Goal: Communication & Community: Answer question/provide support

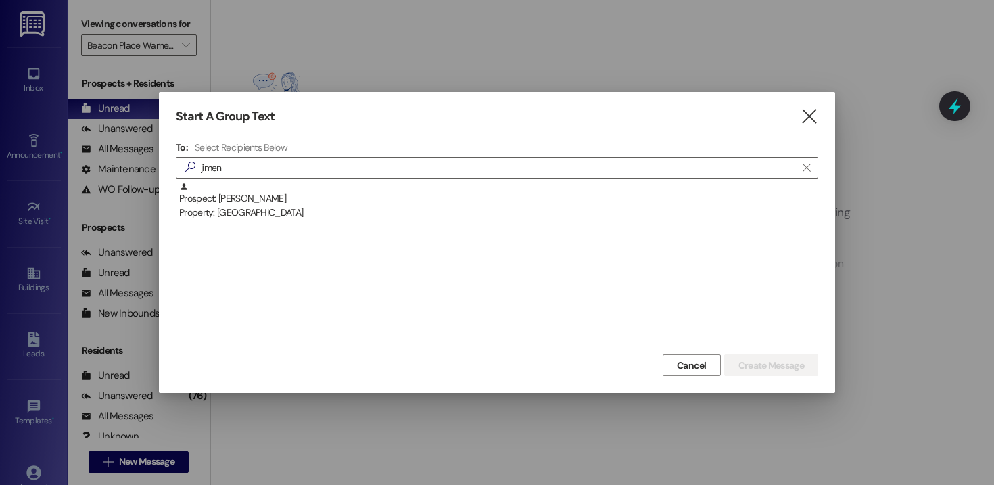
click at [797, 114] on div "Start A Group Text " at bounding box center [497, 117] width 642 height 16
click at [810, 114] on icon "" at bounding box center [809, 116] width 18 height 14
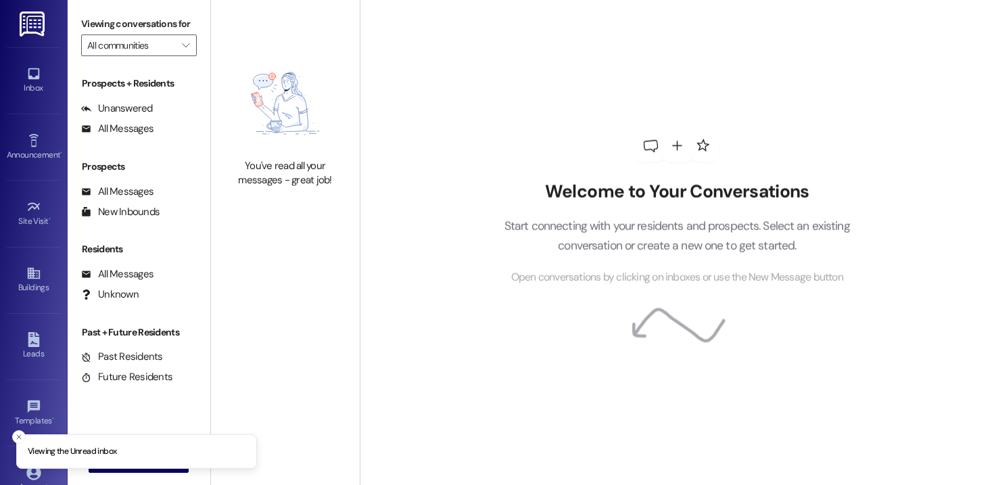
type input "Beacon Place Warner Robins"
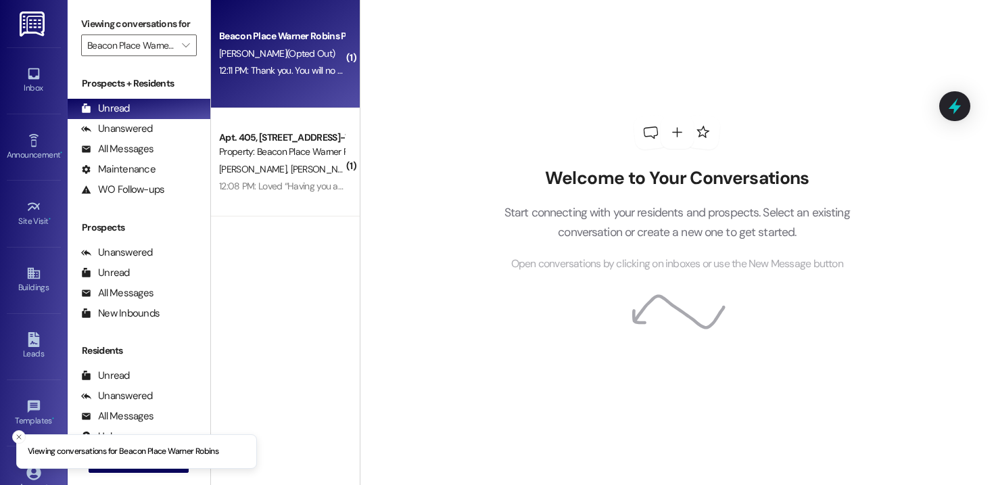
click at [282, 87] on div "Beacon Place Warner Robins Prospect A. Dalwadi (Opted Out) 12:11 PM: Thank you.…" at bounding box center [285, 54] width 149 height 108
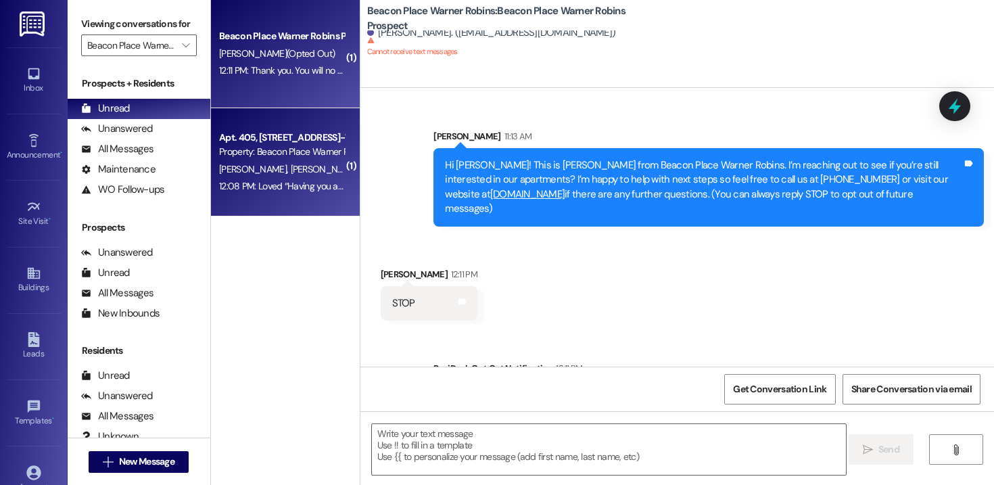
click at [258, 139] on div "Apt. 405, 400 Beacon Place-Warner Robins, LLC" at bounding box center [281, 137] width 125 height 14
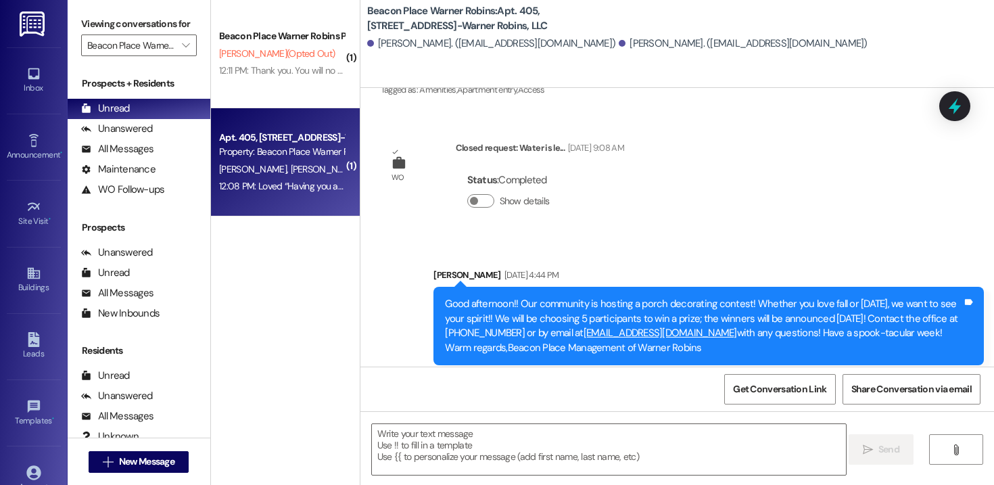
scroll to position [1781, 0]
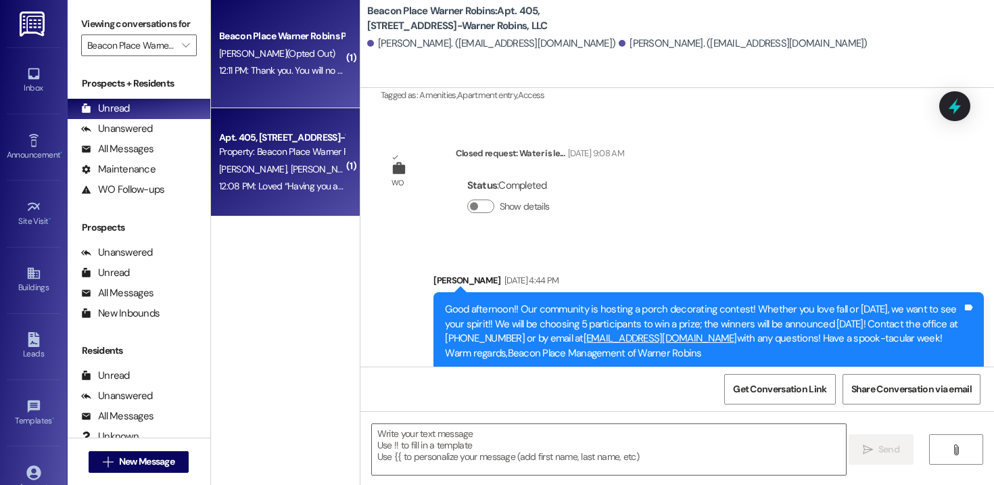
click at [277, 60] on div "A. Dalwadi (Opted Out)" at bounding box center [282, 53] width 128 height 17
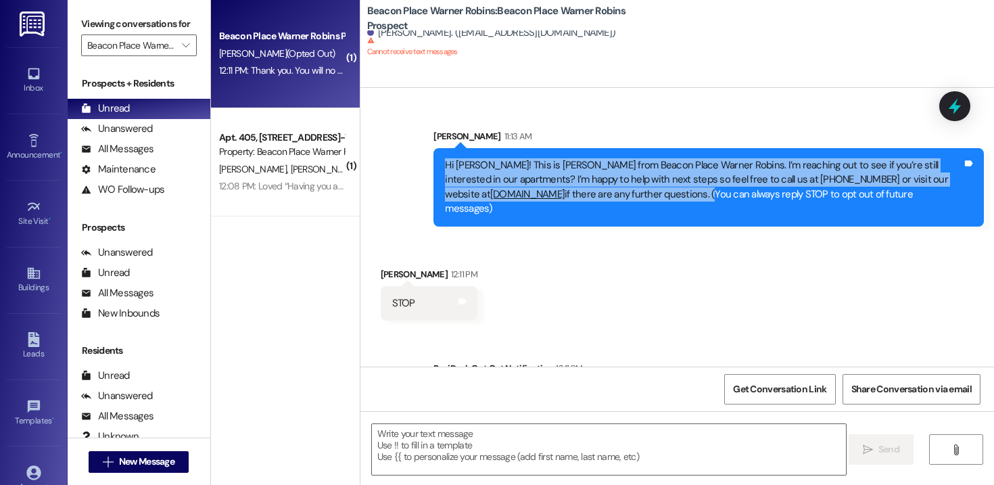
drag, startPoint x: 735, startPoint y: 195, endPoint x: 430, endPoint y: 158, distance: 307.7
click at [433, 158] on div "Hi Archit! This is Stephanie from Beacon Place Warner Robins. I’m reaching out …" at bounding box center [708, 187] width 550 height 78
copy div "Hi Archit! This is Stephanie from Beacon Place Warner Robins. I’m reaching out …"
click at [174, 466] on button " New Message" at bounding box center [139, 462] width 100 height 22
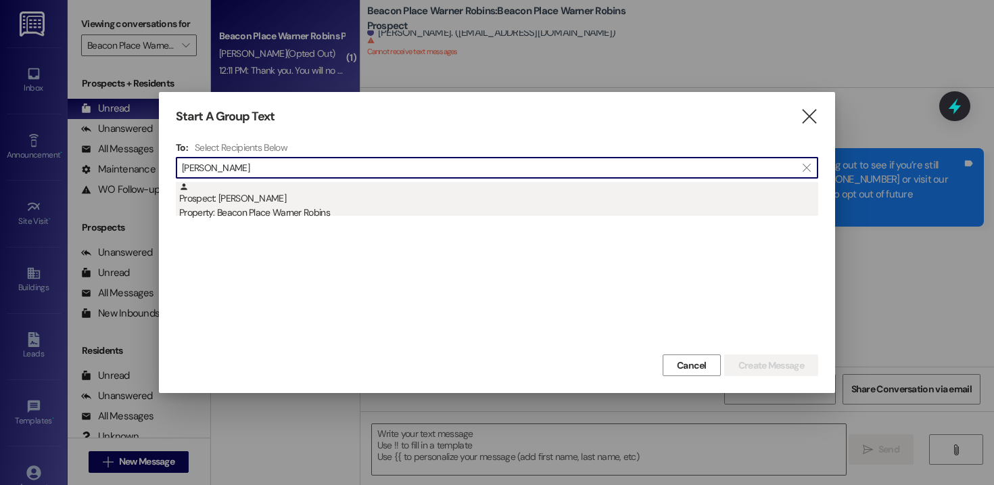
type input "demario"
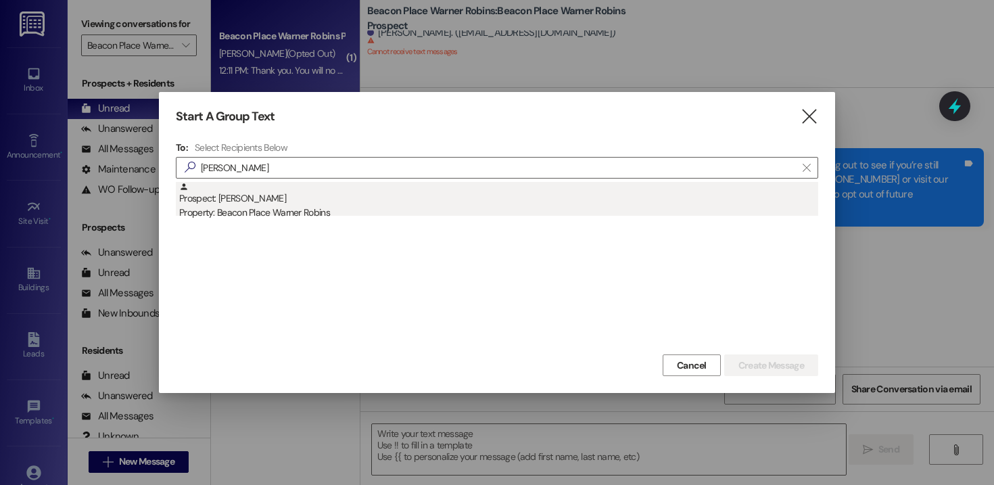
click at [281, 208] on div "Property: Beacon Place Warner Robins" at bounding box center [498, 212] width 639 height 14
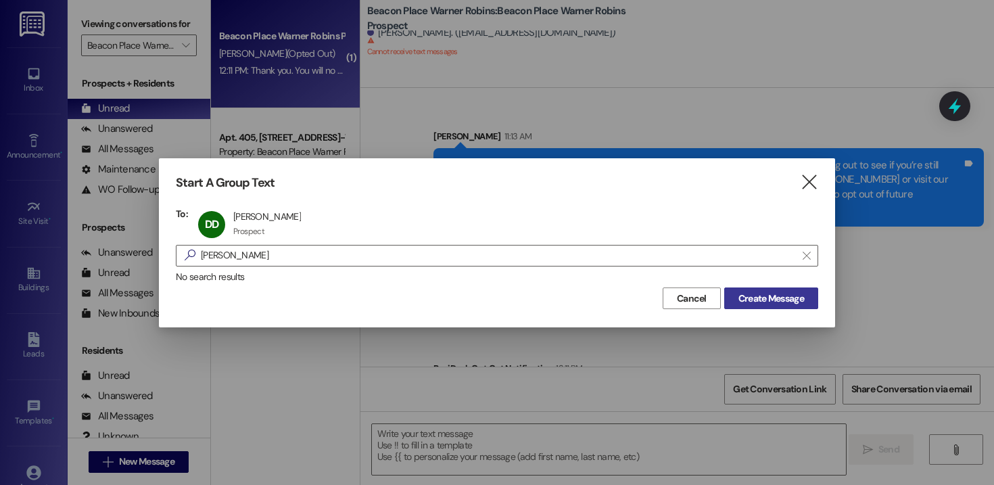
click at [786, 296] on span "Create Message" at bounding box center [771, 298] width 66 height 14
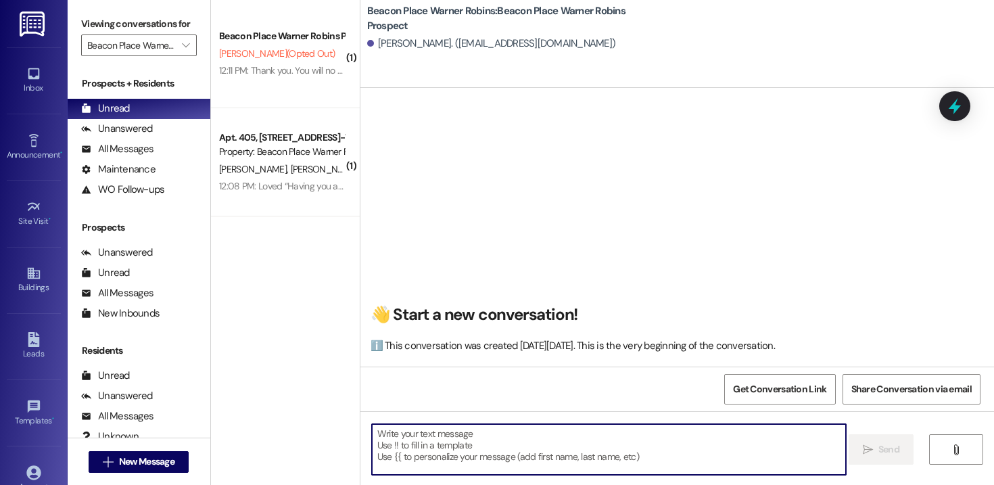
click at [535, 448] on textarea at bounding box center [609, 449] width 474 height 51
paste textarea "Hi Archit! This is Stephanie from Beacon Place Warner Robins. I’m reaching out …"
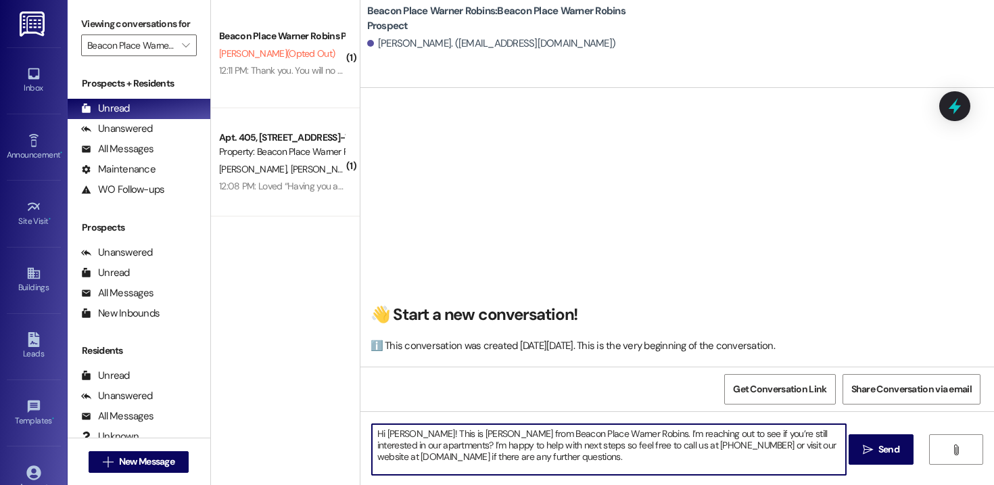
drag, startPoint x: 404, startPoint y: 433, endPoint x: 379, endPoint y: 433, distance: 25.0
click at [379, 433] on textarea "Hi Archit! This is Stephanie from Beacon Place Warner Robins. I’m reaching out …" at bounding box center [609, 449] width 474 height 51
drag, startPoint x: 691, startPoint y: 456, endPoint x: 287, endPoint y: 397, distance: 408.5
click at [285, 404] on div "( 1 ) Beacon Place Warner Robins Prospect A. Dalwadi (Opted Out) 12:11 PM: Than…" at bounding box center [602, 242] width 783 height 485
click at [669, 456] on textarea "Hi Demario! This is Stephanie from Beacon Place Warner Robins. I’m reaching out…" at bounding box center [609, 449] width 474 height 51
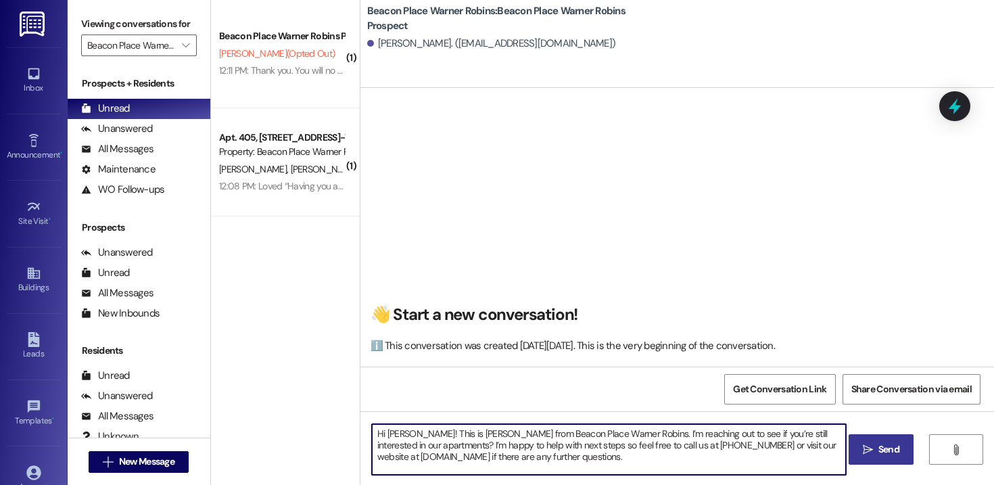
type textarea "Hi Demario! This is Stephanie from Beacon Place Warner Robins. I’m reaching out…"
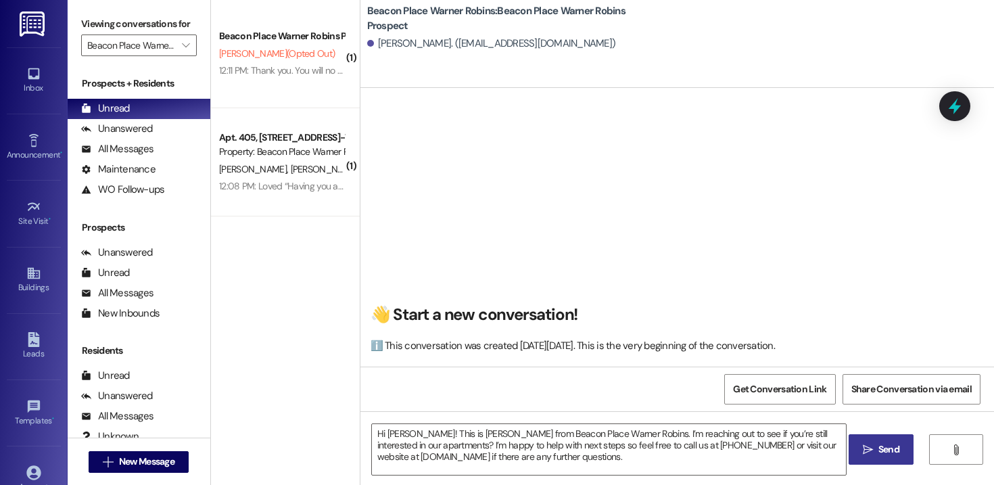
click at [892, 446] on span "Send" at bounding box center [888, 449] width 21 height 14
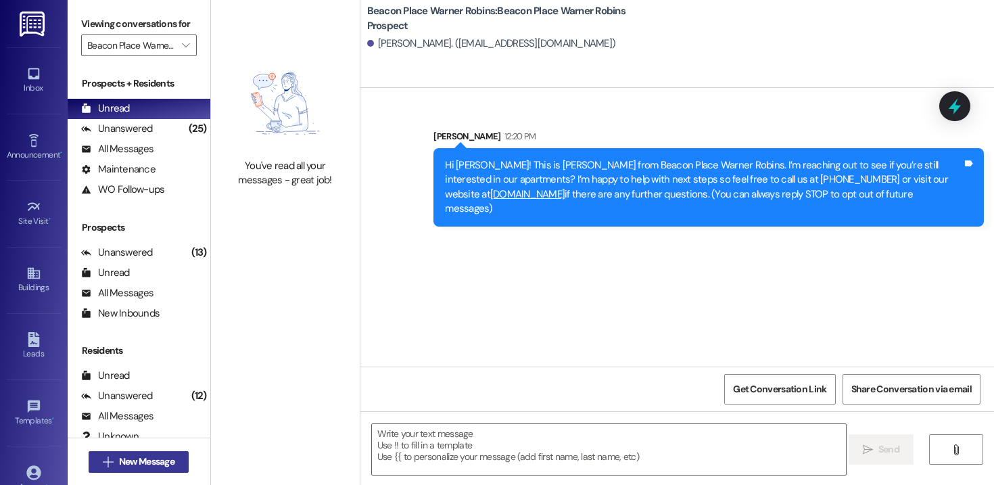
click at [160, 461] on span "New Message" at bounding box center [146, 461] width 55 height 14
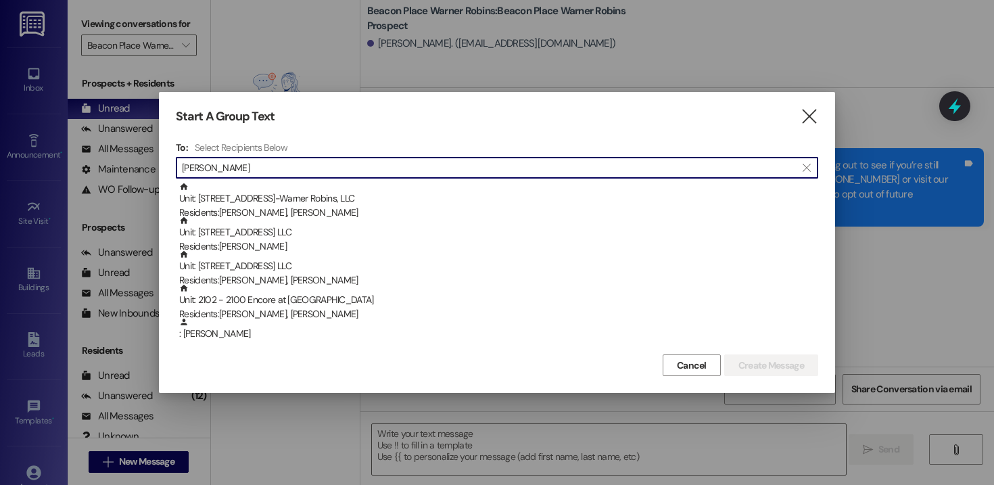
scroll to position [1, 0]
drag, startPoint x: 247, startPoint y: 172, endPoint x: 136, endPoint y: 187, distance: 111.9
click at [136, 187] on div "Start A Group Text  To: Select Recipients Below  carolyn s  Unit: 2902 - 290…" at bounding box center [497, 242] width 994 height 485
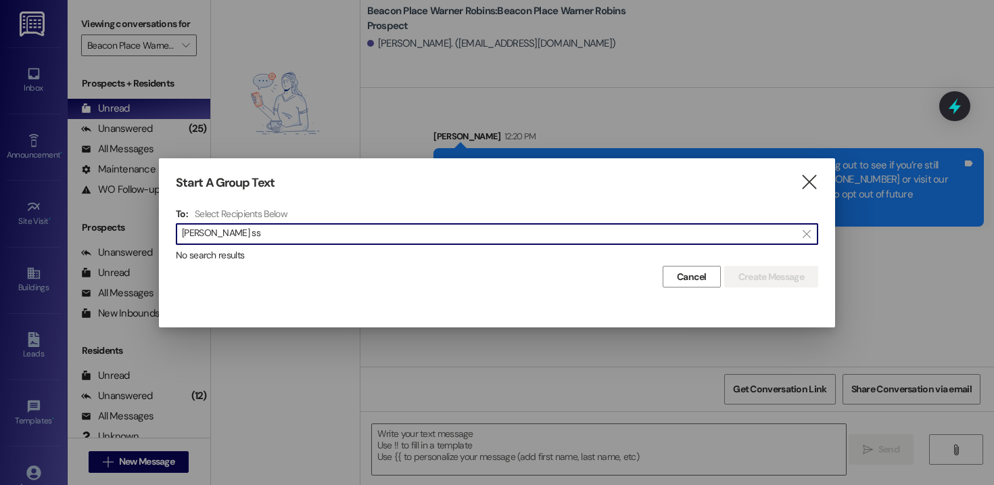
click at [228, 235] on input "carolyn ss" at bounding box center [489, 233] width 614 height 19
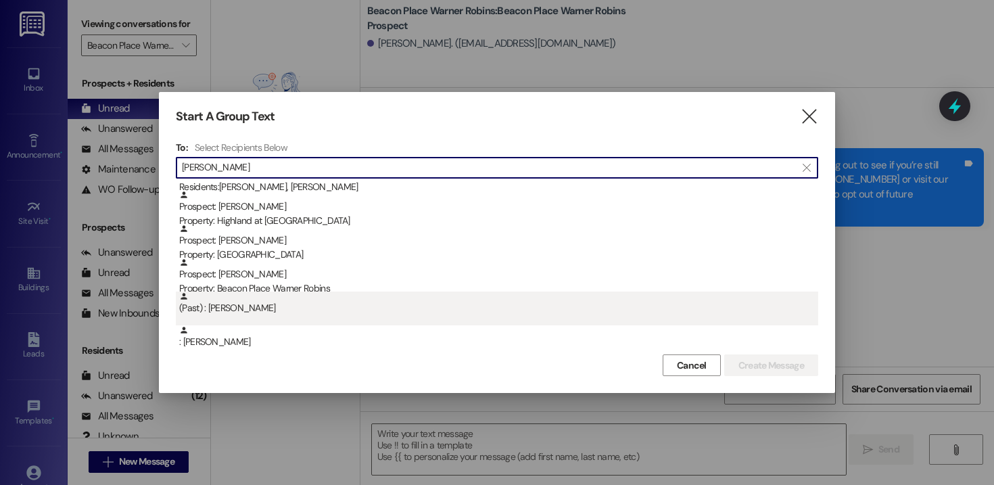
scroll to position [34, 0]
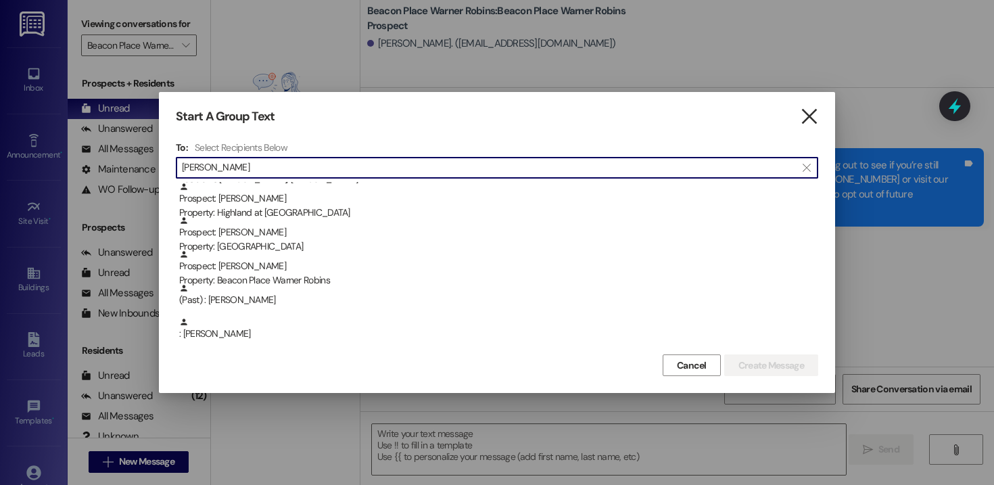
type input "stewart"
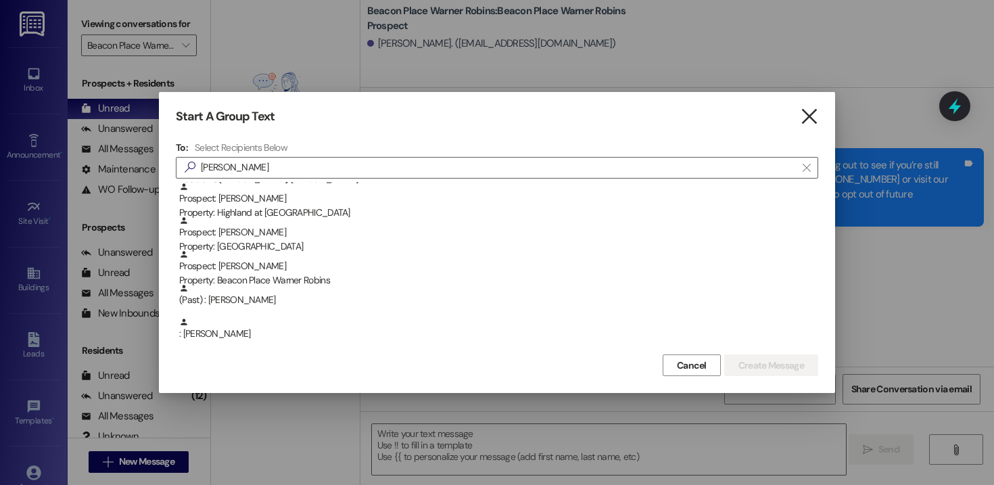
click at [806, 121] on icon "" at bounding box center [809, 116] width 18 height 14
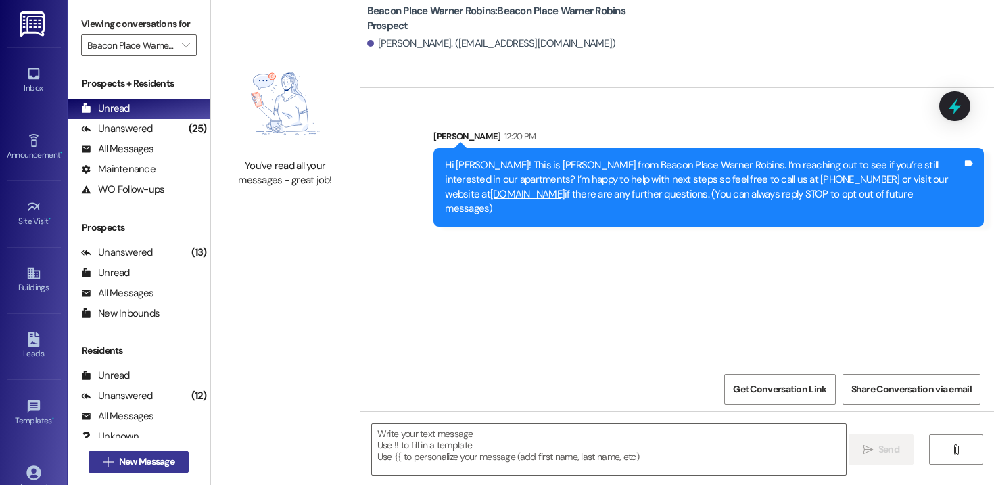
click at [120, 460] on span "New Message" at bounding box center [146, 461] width 55 height 14
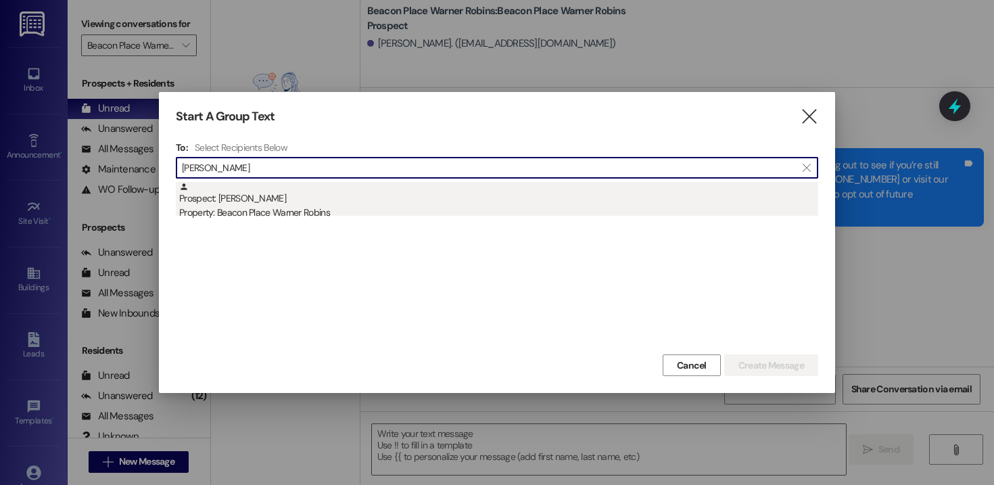
type input "emily dorden"
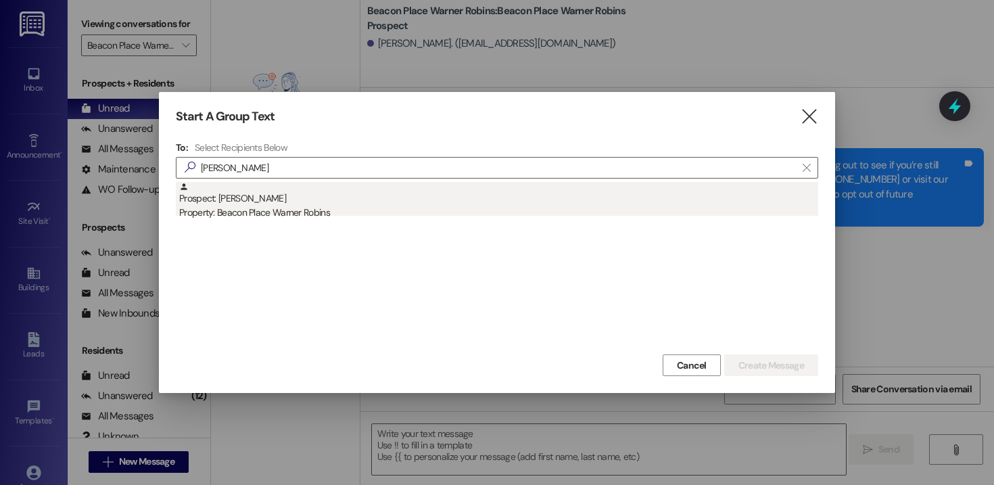
click at [306, 207] on div "Property: Beacon Place Warner Robins" at bounding box center [498, 212] width 639 height 14
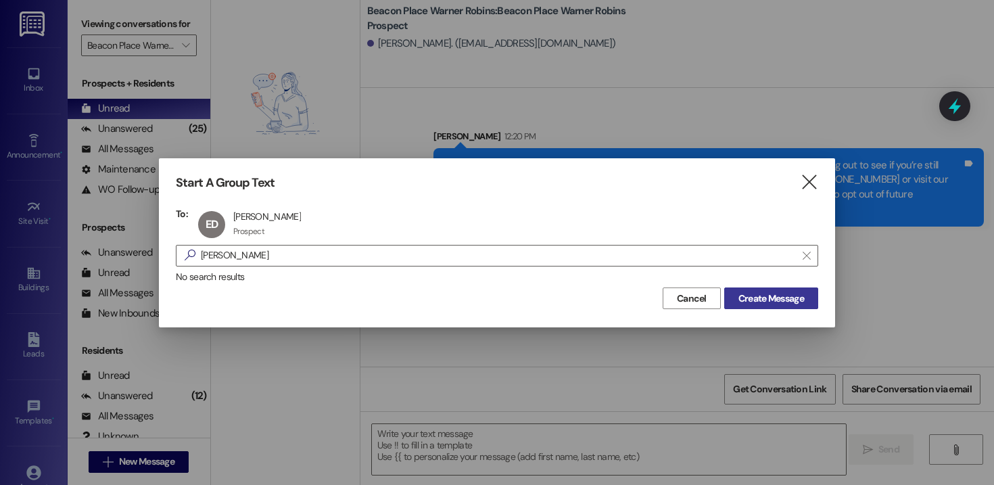
click at [775, 301] on span "Create Message" at bounding box center [771, 298] width 66 height 14
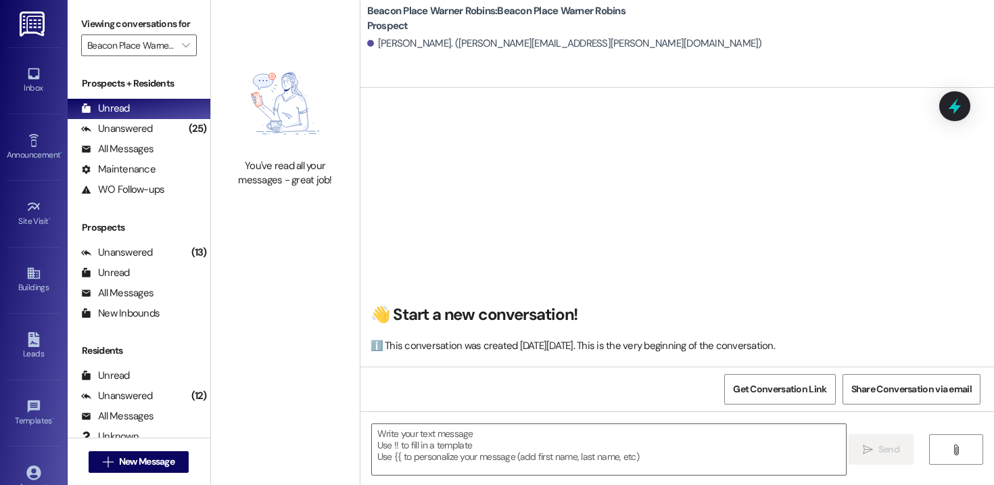
scroll to position [1, 0]
click at [476, 436] on textarea at bounding box center [609, 449] width 474 height 51
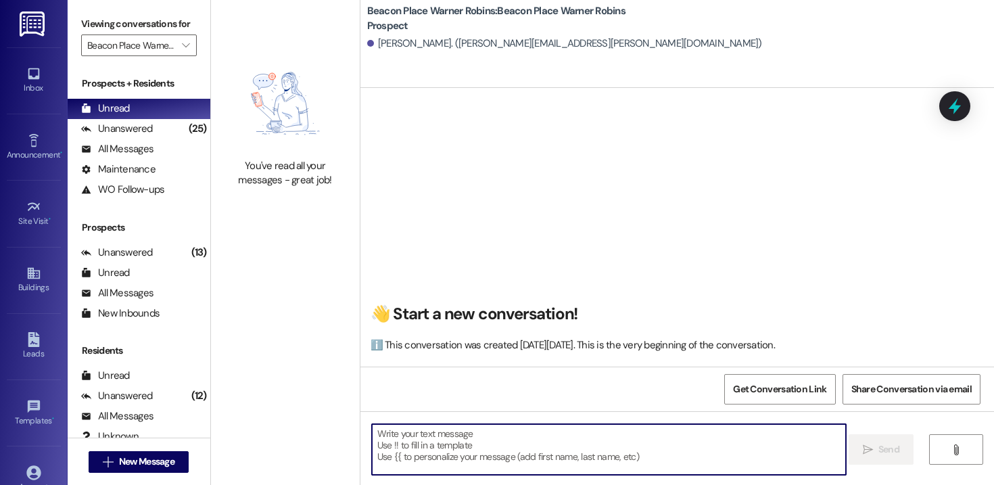
paste textarea "Hi Demario! This is Stephanie from Beacon Place Warner Robins. I’m reaching out…"
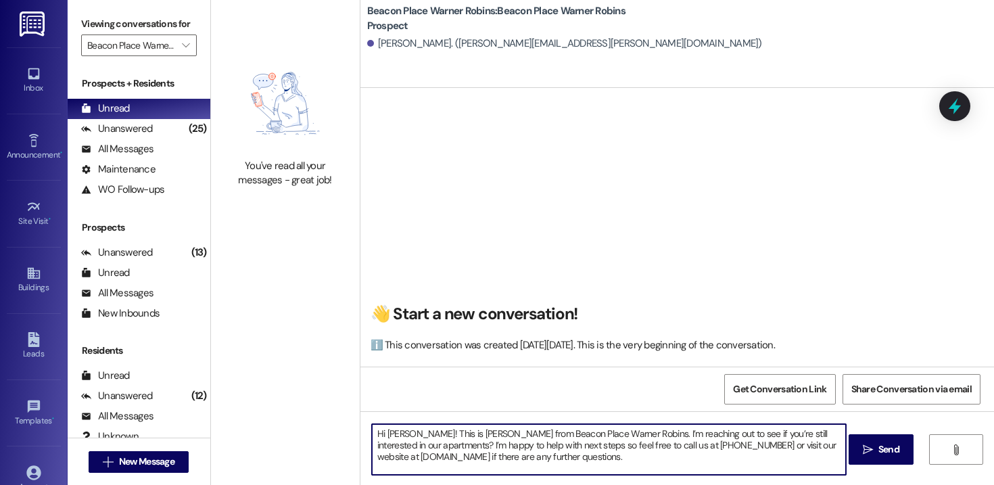
drag, startPoint x: 413, startPoint y: 433, endPoint x: 381, endPoint y: 435, distance: 31.8
click at [381, 435] on textarea "Hi Demario! This is Stephanie from Beacon Place Warner Robins. I’m reaching out…" at bounding box center [609, 449] width 474 height 51
drag, startPoint x: 680, startPoint y: 460, endPoint x: 347, endPoint y: 388, distance: 340.8
click at [348, 388] on div "You've read all your messages - great job! Beacon Place Warner Robins: Beacon P…" at bounding box center [602, 242] width 783 height 485
type textarea "Hi Emily! This is Stephanie from Beacon Place Warner Robins. I’m reaching out t…"
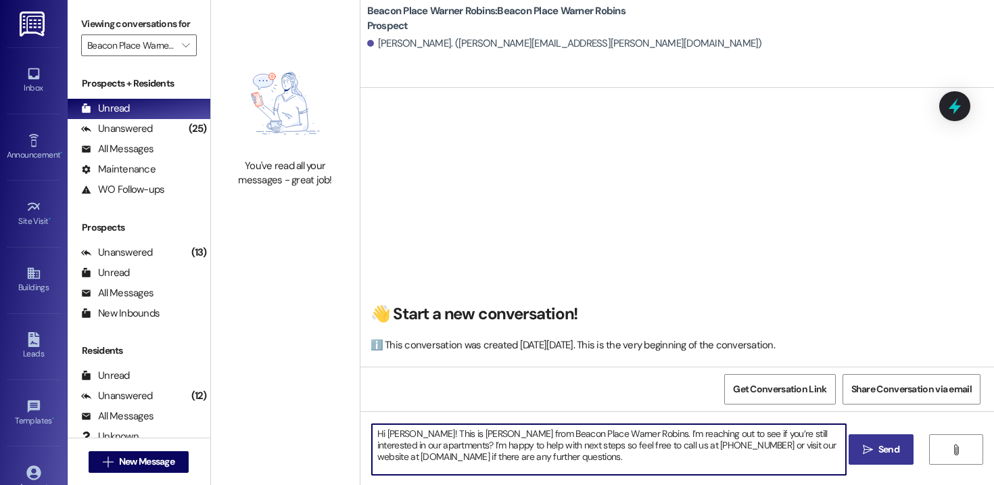
click at [864, 459] on button " Send" at bounding box center [881, 449] width 66 height 30
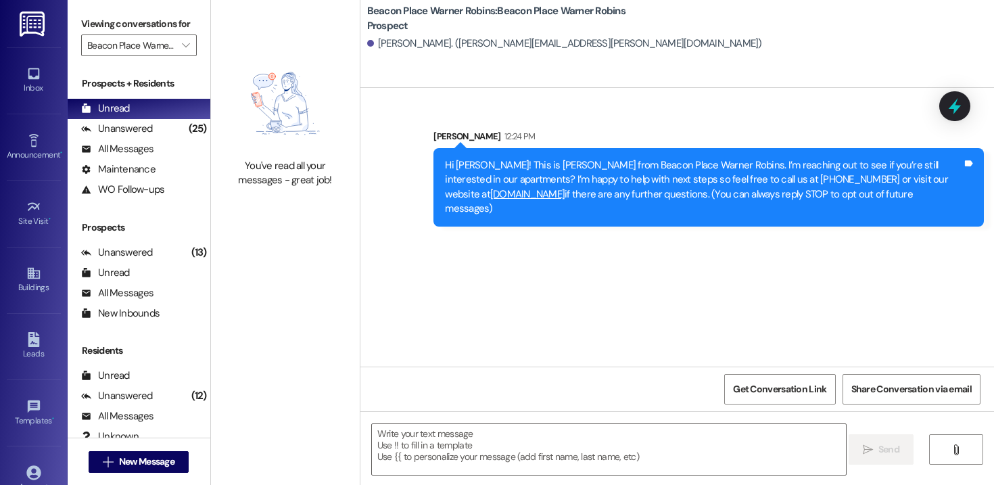
scroll to position [0, 0]
click at [159, 459] on span "New Message" at bounding box center [146, 461] width 55 height 14
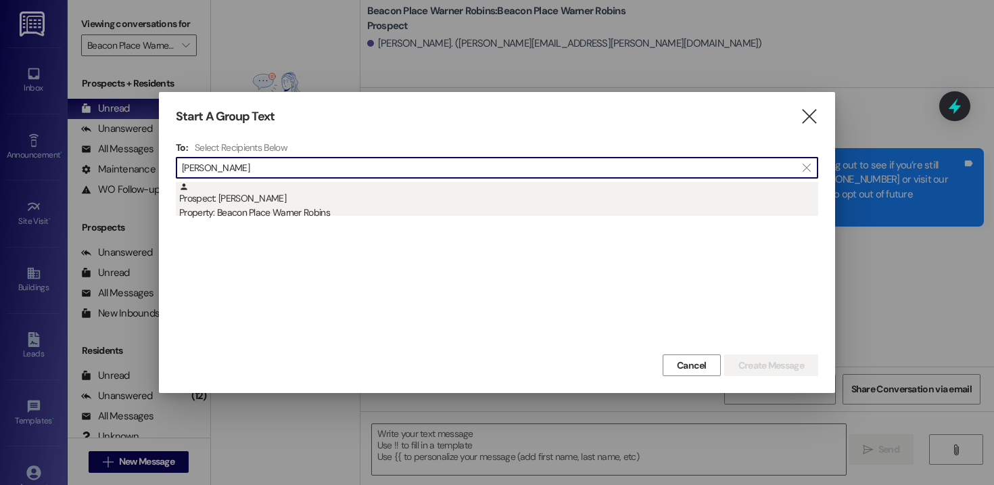
type input "destiny corb"
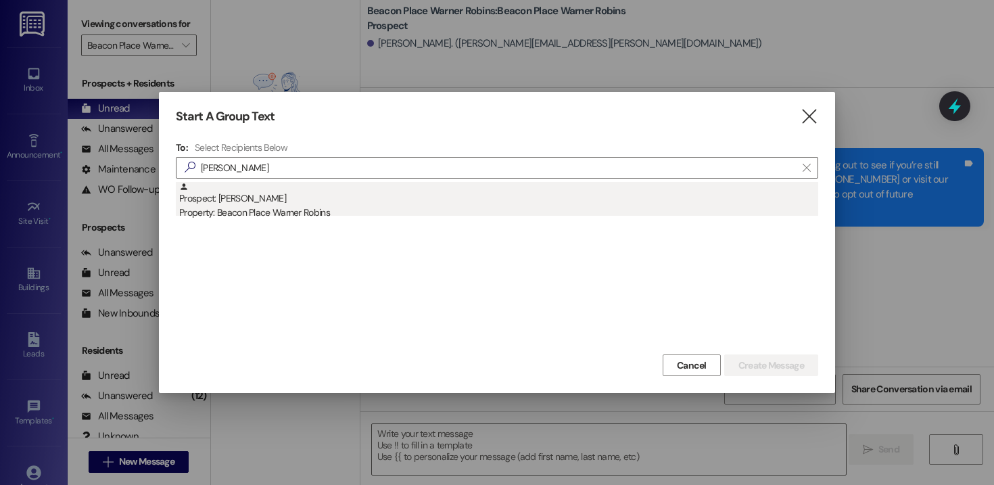
click at [270, 218] on div "Property: Beacon Place Warner Robins" at bounding box center [498, 212] width 639 height 14
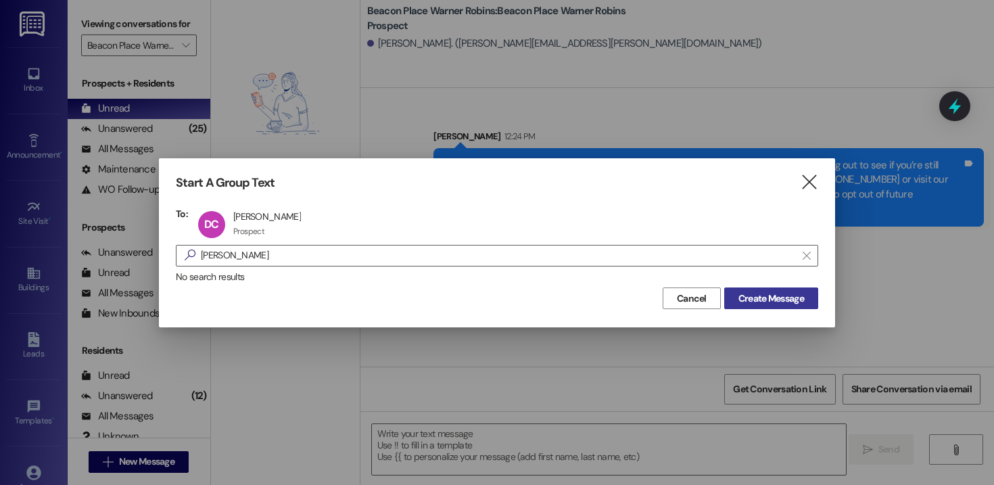
click at [750, 291] on span "Create Message" at bounding box center [771, 298] width 66 height 14
click at [762, 300] on span "Create Message" at bounding box center [771, 298] width 66 height 14
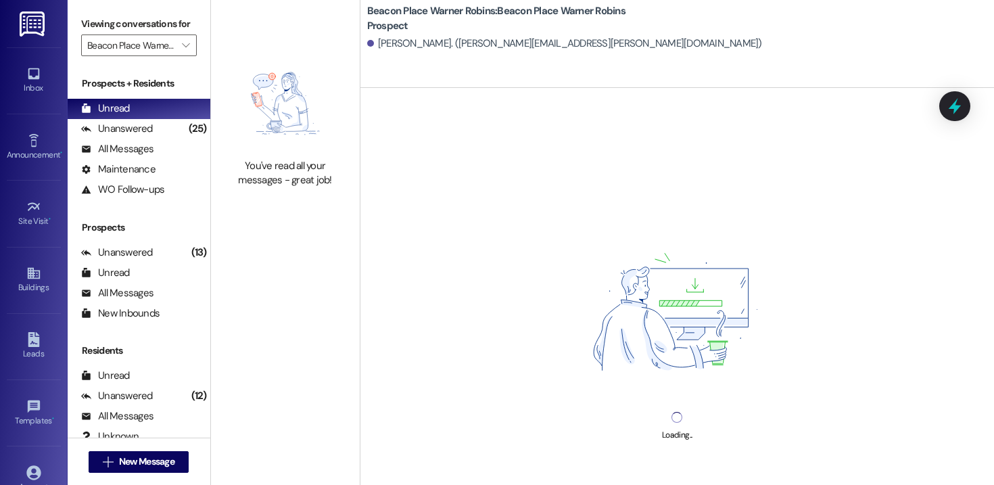
click at [532, 447] on div "Loading..." at bounding box center [676, 330] width 633 height 485
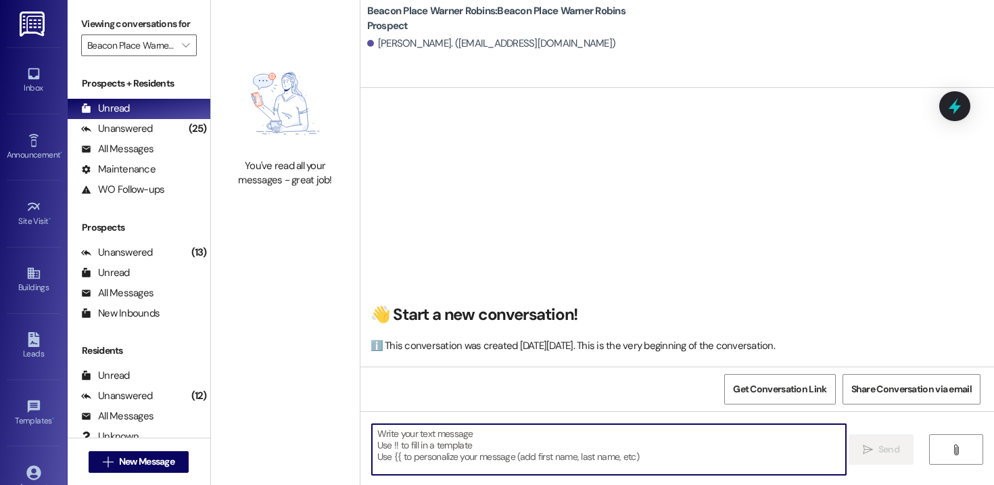
click at [532, 447] on textarea at bounding box center [609, 449] width 474 height 51
paste textarea "Hi Emily! This is Stephanie from Beacon Place Warner Robins. I’m reaching out t…"
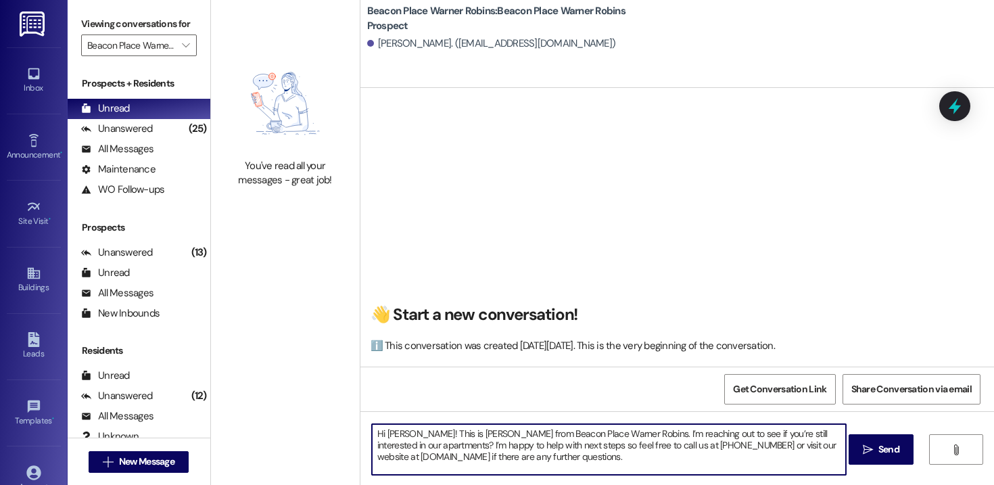
drag, startPoint x: 399, startPoint y: 434, endPoint x: 380, endPoint y: 434, distance: 18.9
click at [380, 434] on textarea "Hi Emily! This is Stephanie from Beacon Place Warner Robins. I’m reaching out t…" at bounding box center [609, 449] width 474 height 51
drag, startPoint x: 680, startPoint y: 464, endPoint x: 358, endPoint y: 417, distance: 325.8
click at [360, 417] on div "Hi Destiny! This is Stephanie from Beacon Place Warner Robins. I’m reaching out…" at bounding box center [676, 461] width 633 height 101
type textarea "Hi Destiny! This is Stephanie from Beacon Place Warner Robins. I’m reaching out…"
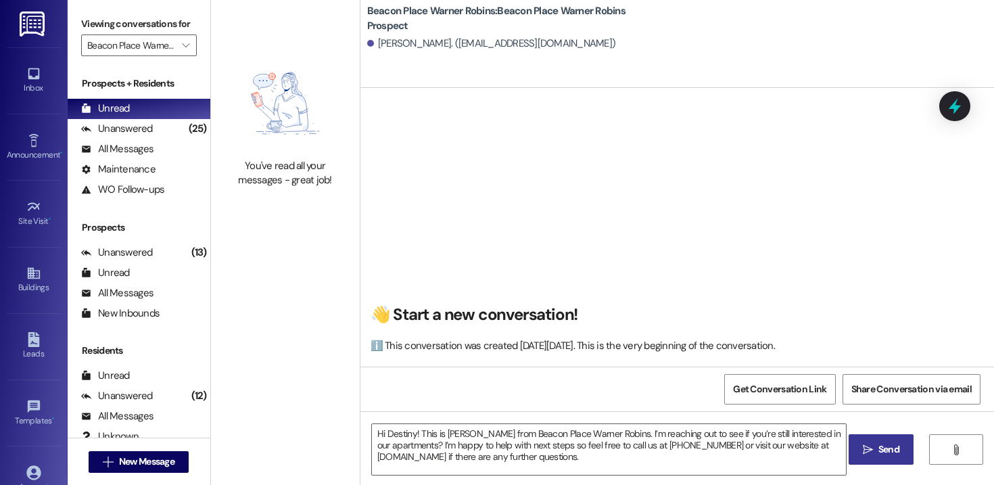
click at [868, 454] on icon "" at bounding box center [867, 449] width 10 height 11
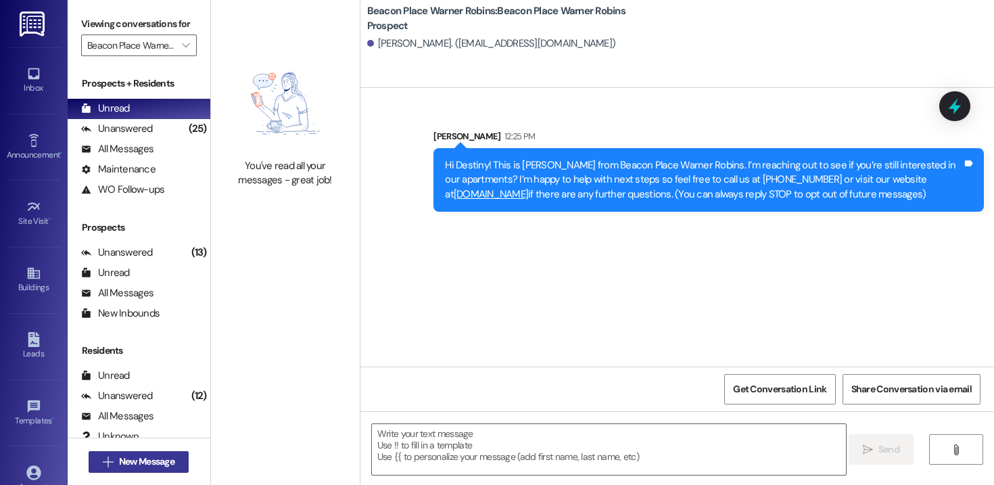
click at [137, 460] on span "New Message" at bounding box center [146, 461] width 55 height 14
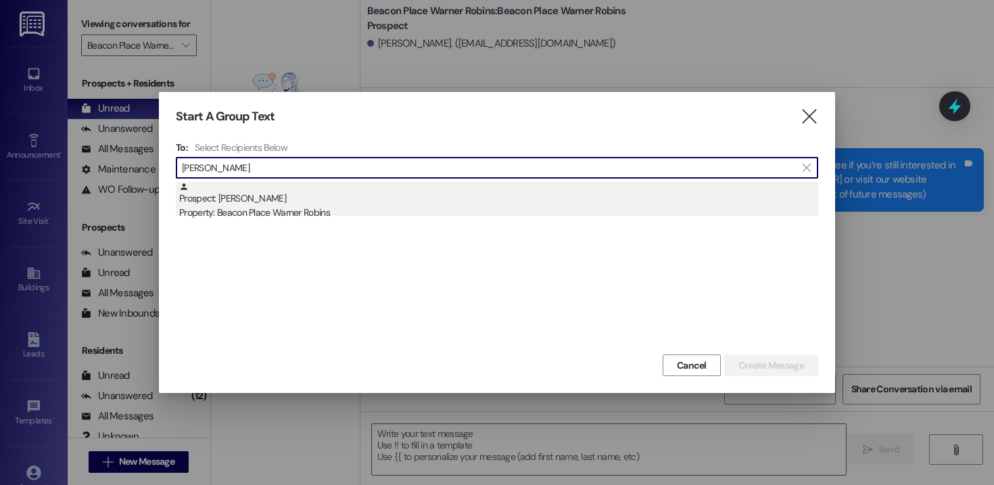
type input "amber matthe"
click at [314, 199] on div "Prospect: Amber Matthews Property: Beacon Place Warner Robins" at bounding box center [498, 201] width 639 height 39
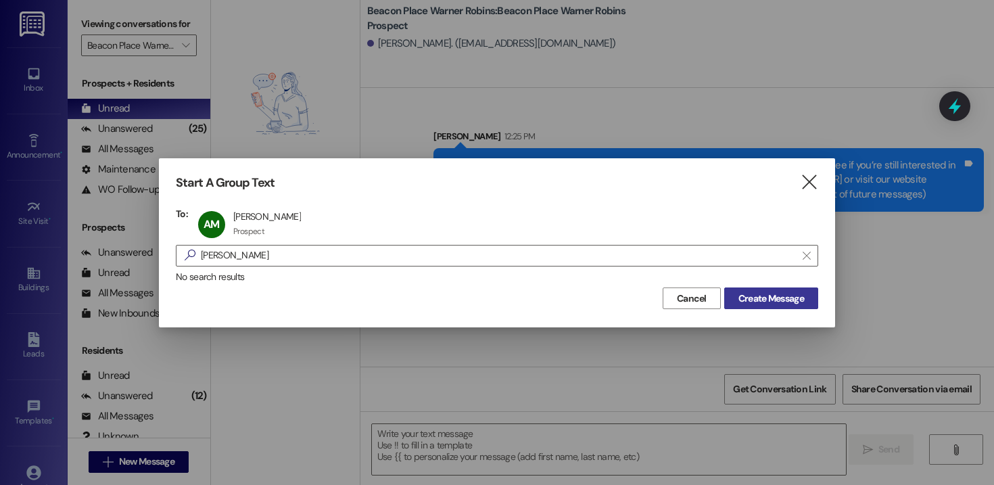
click at [787, 297] on span "Create Message" at bounding box center [771, 298] width 66 height 14
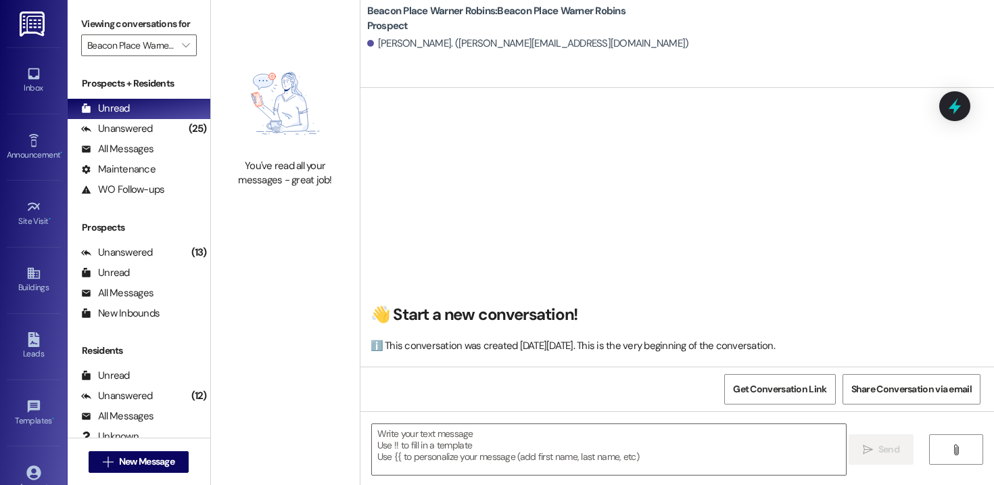
scroll to position [1, 0]
click at [464, 433] on textarea at bounding box center [609, 449] width 474 height 51
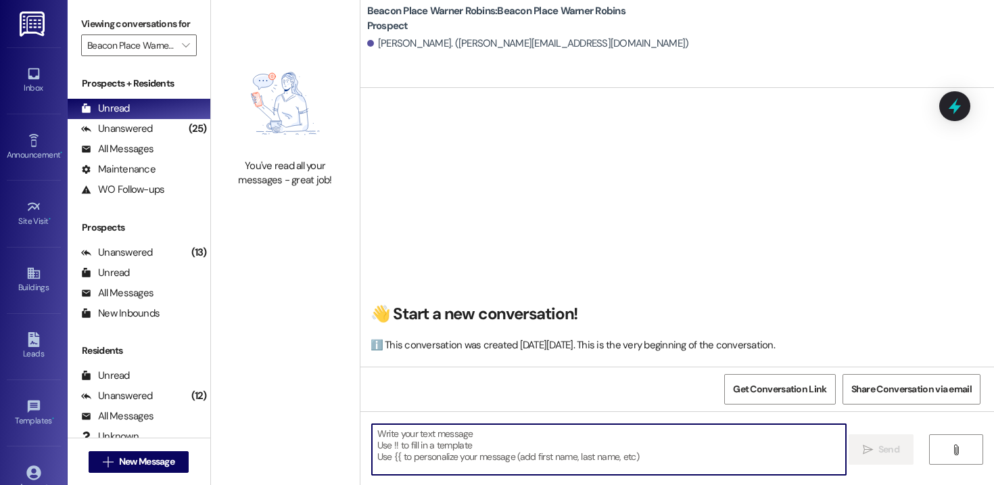
paste textarea "Hi Destiny! This is Stephanie from Beacon Place Warner Robins. I’m reaching out…"
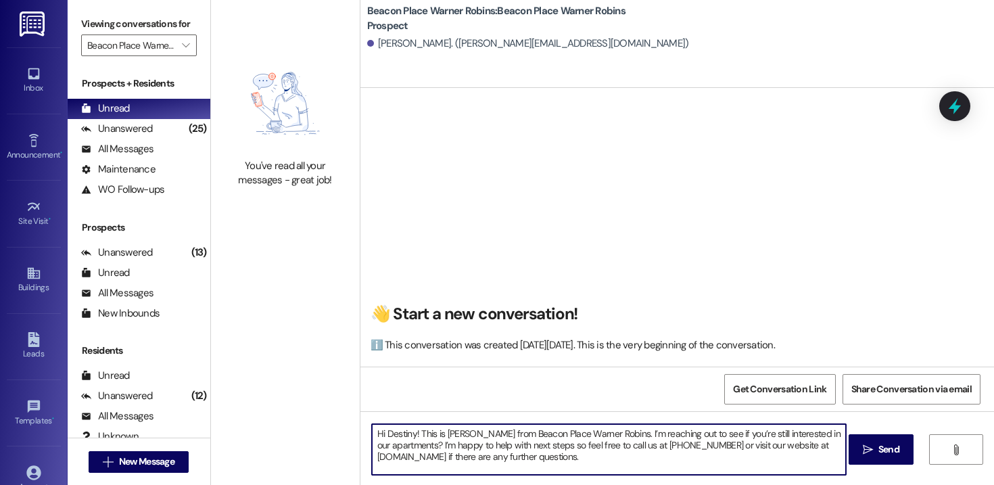
drag, startPoint x: 409, startPoint y: 433, endPoint x: 382, endPoint y: 433, distance: 27.0
click at [382, 433] on textarea "Hi Destiny! This is Stephanie from Beacon Place Warner Robins. I’m reaching out…" at bounding box center [609, 449] width 474 height 51
drag, startPoint x: 675, startPoint y: 463, endPoint x: 253, endPoint y: 426, distance: 422.7
click at [253, 427] on div "You've read all your messages - great job! Beacon Place Warner Robins: Beacon P…" at bounding box center [602, 242] width 783 height 485
type textarea "Hi Amber! This is Stephanie from Beacon Place Warner Robins. I’m reaching out t…"
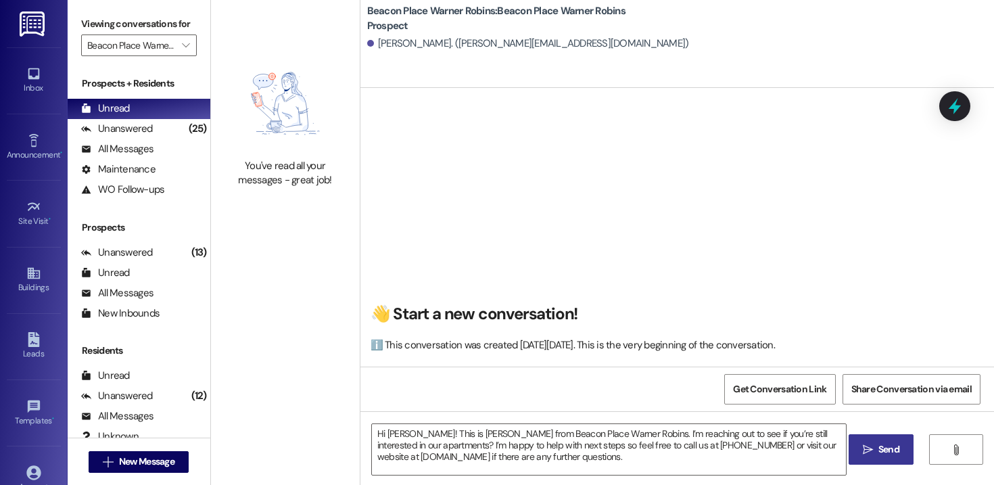
click at [889, 439] on button " Send" at bounding box center [881, 449] width 66 height 30
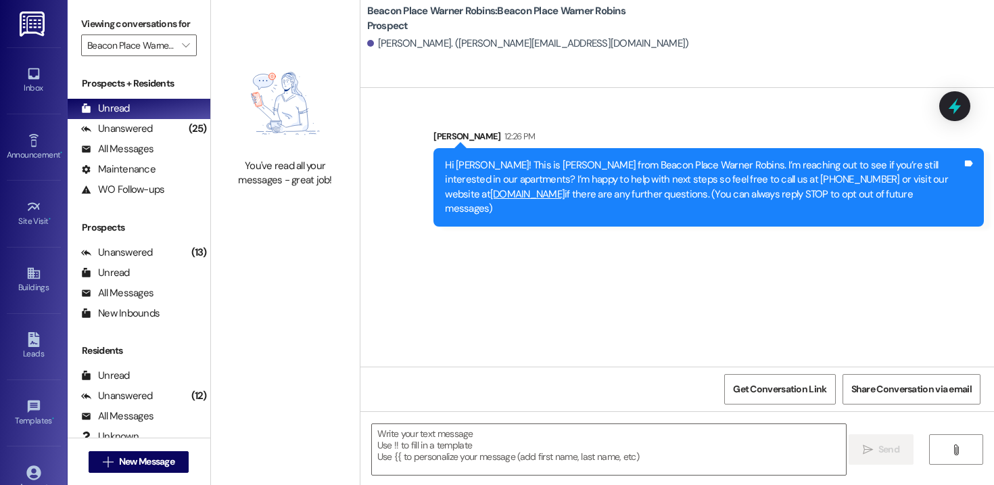
scroll to position [0, 0]
click at [148, 464] on span "New Message" at bounding box center [146, 461] width 55 height 14
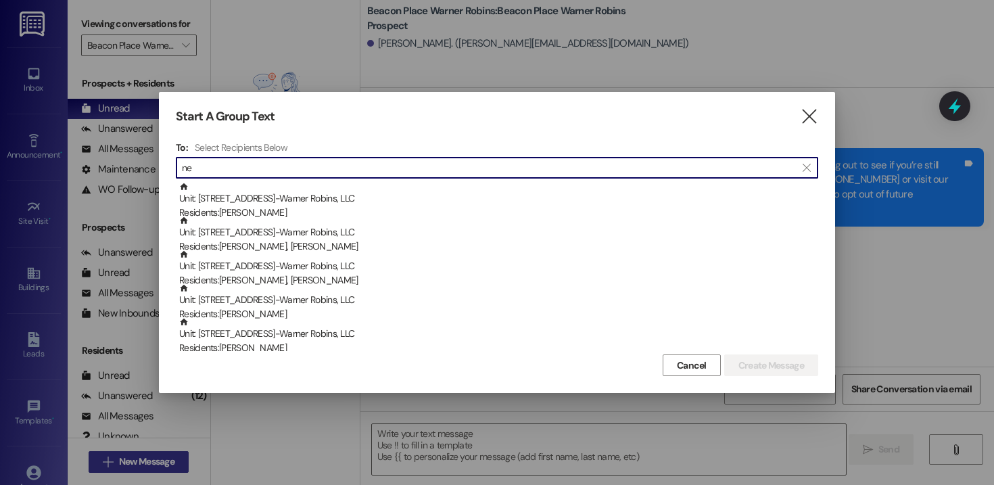
type input "n"
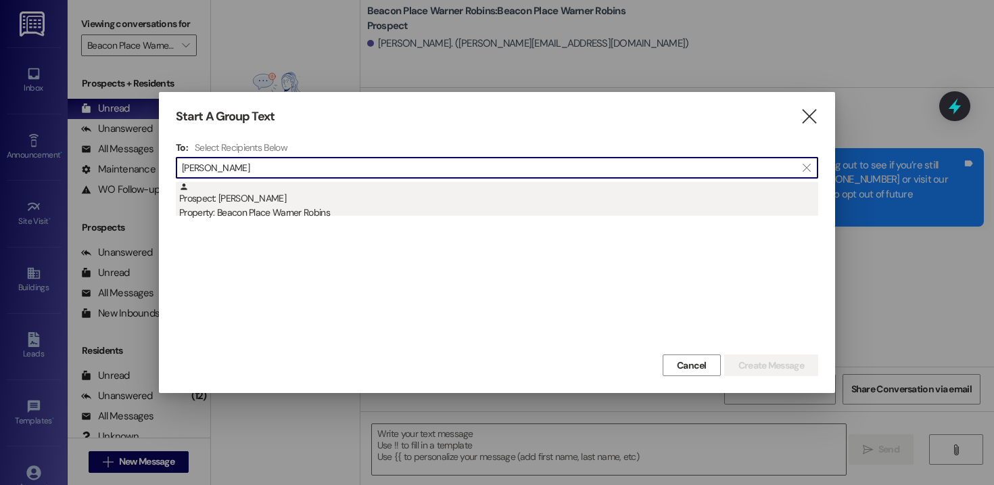
type input "benjamin righ"
click at [288, 204] on div "Prospect: Benjamin Wright Property: Beacon Place Warner Robins" at bounding box center [498, 201] width 639 height 39
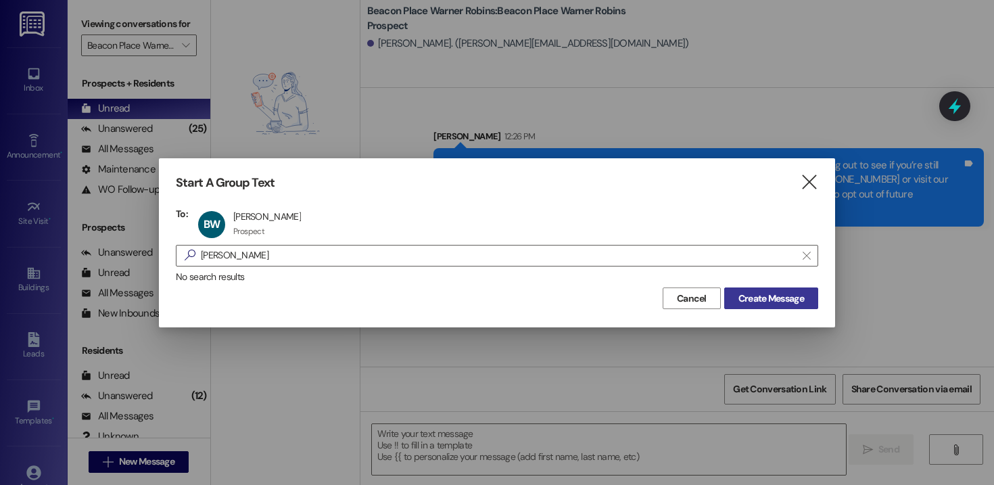
click at [760, 298] on span "Create Message" at bounding box center [771, 298] width 66 height 14
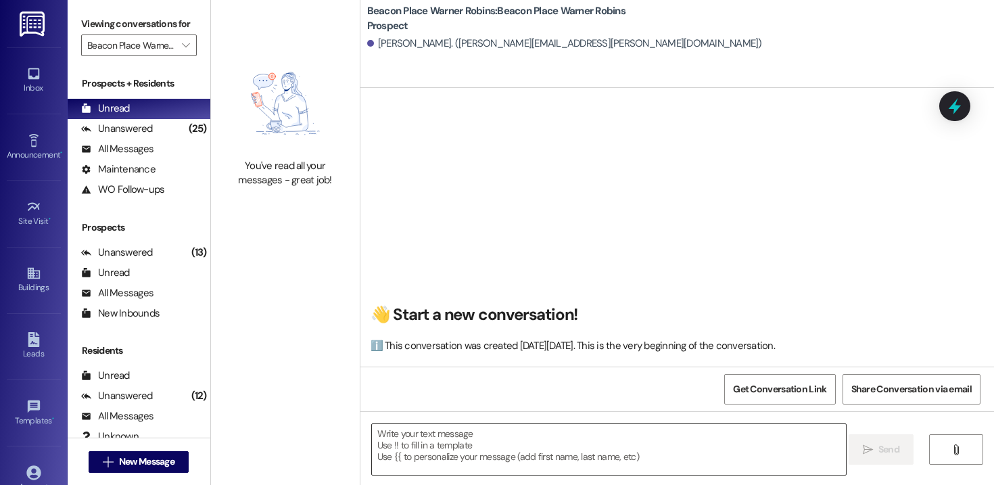
click at [515, 445] on textarea at bounding box center [609, 449] width 474 height 51
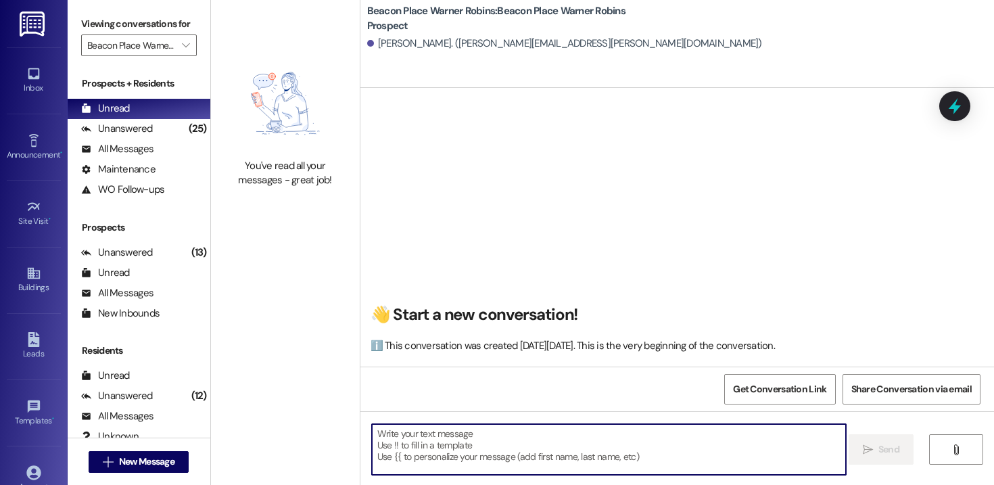
paste textarea "Hi Amber! This is Stephanie from Beacon Place Warner Robins. I’m reaching out t…"
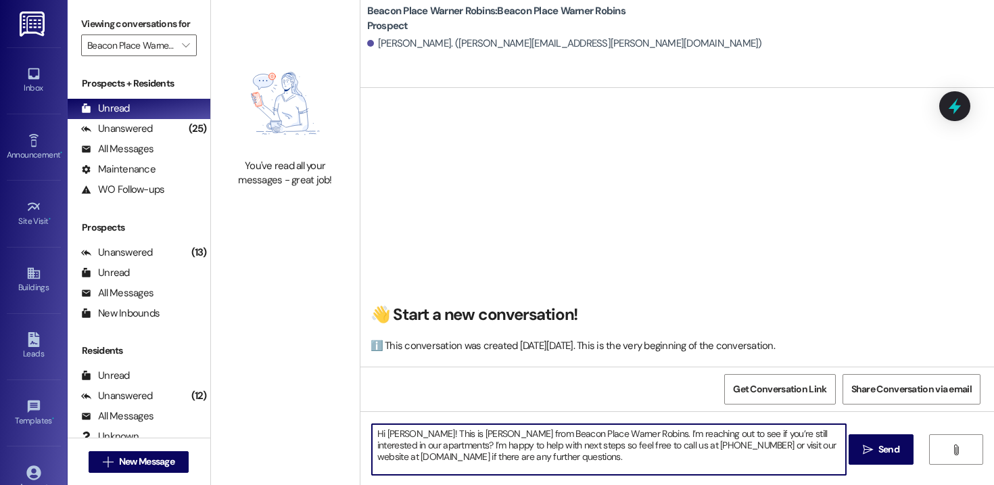
drag, startPoint x: 407, startPoint y: 432, endPoint x: 382, endPoint y: 433, distance: 25.0
click at [382, 433] on textarea "Hi Amber! This is Stephanie from Beacon Place Warner Robins. I’m reaching out t…" at bounding box center [609, 449] width 474 height 51
drag, startPoint x: 687, startPoint y: 454, endPoint x: 237, endPoint y: 412, distance: 452.1
click at [237, 412] on div "You've read all your messages - great job! Beacon Place Warner Robins: Beacon P…" at bounding box center [602, 242] width 783 height 485
type textarea "Hi Benjamin! This is Stephanie from Beacon Place Warner Robins. I’m reaching ou…"
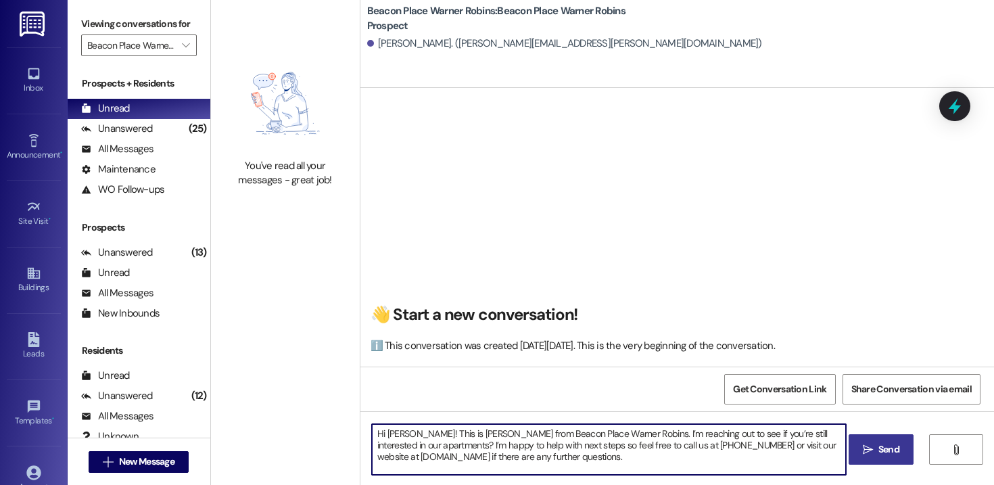
click at [862, 441] on button " Send" at bounding box center [881, 449] width 66 height 30
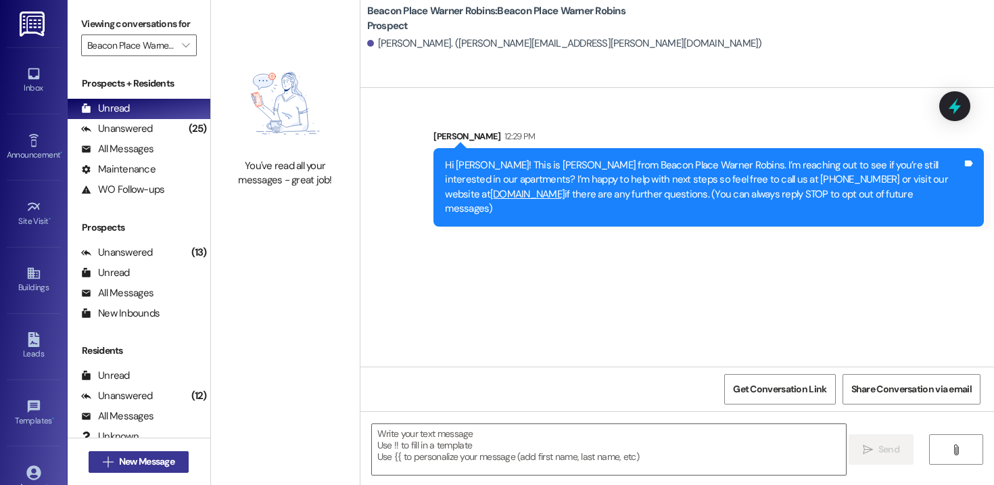
click at [141, 465] on span "New Message" at bounding box center [146, 461] width 55 height 14
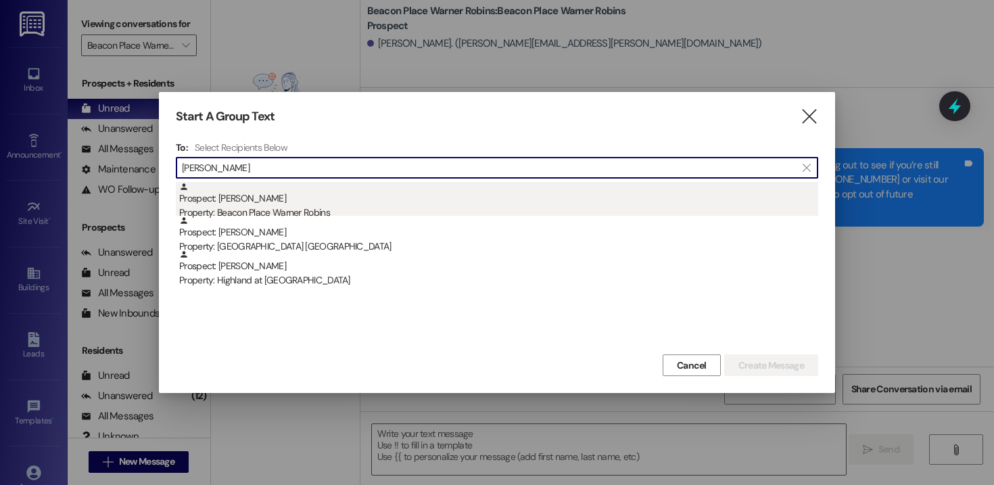
type input "trice"
click at [287, 208] on div "Property: Beacon Place Warner Robins" at bounding box center [498, 212] width 639 height 14
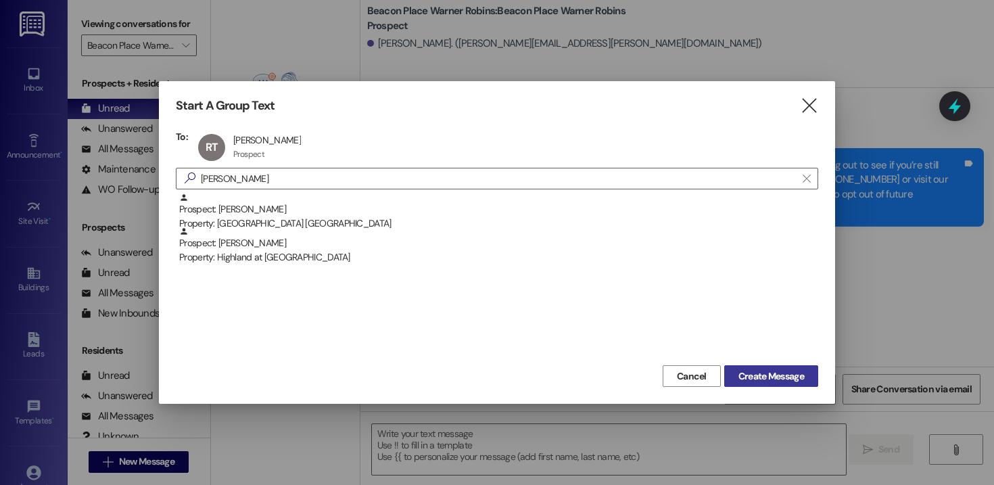
click at [775, 375] on span "Create Message" at bounding box center [771, 376] width 66 height 14
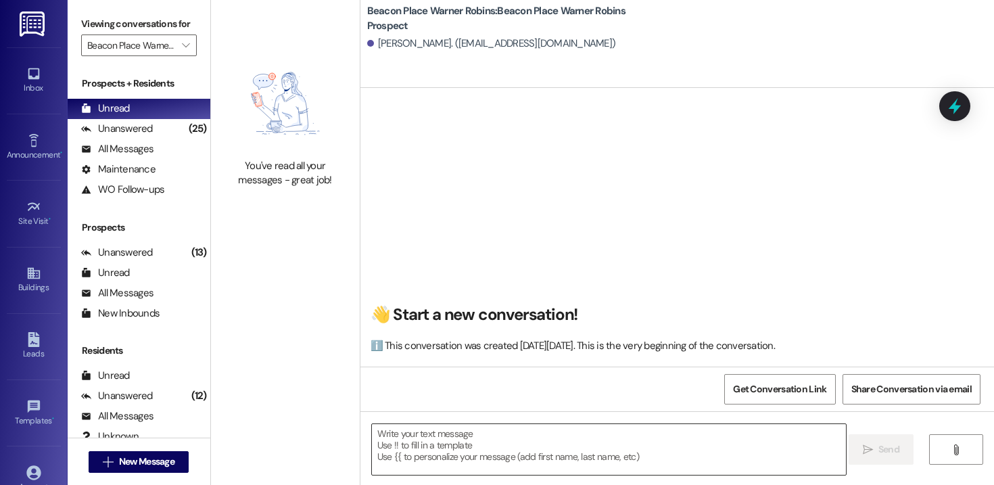
click at [466, 442] on textarea at bounding box center [609, 449] width 474 height 51
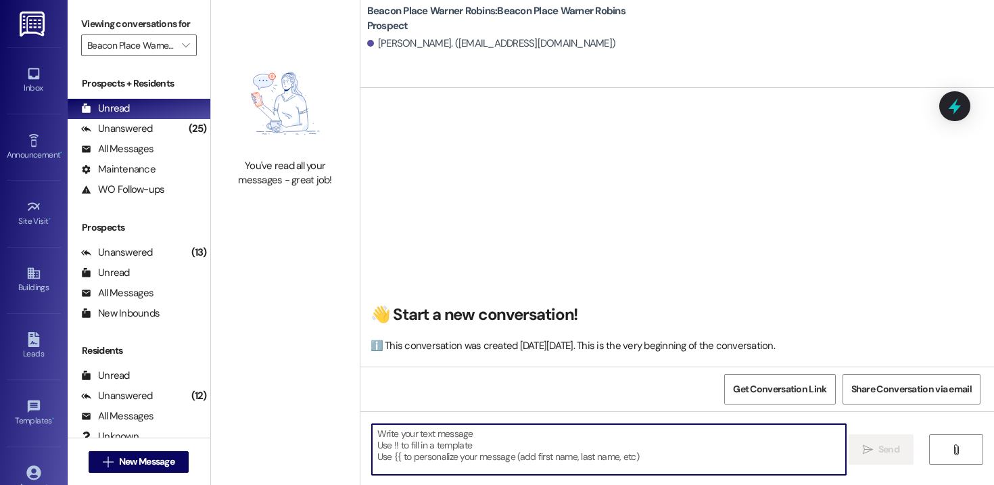
paste textarea "Hi Benjamin! This is Stephanie from Beacon Place Warner Robins. I’m reaching ou…"
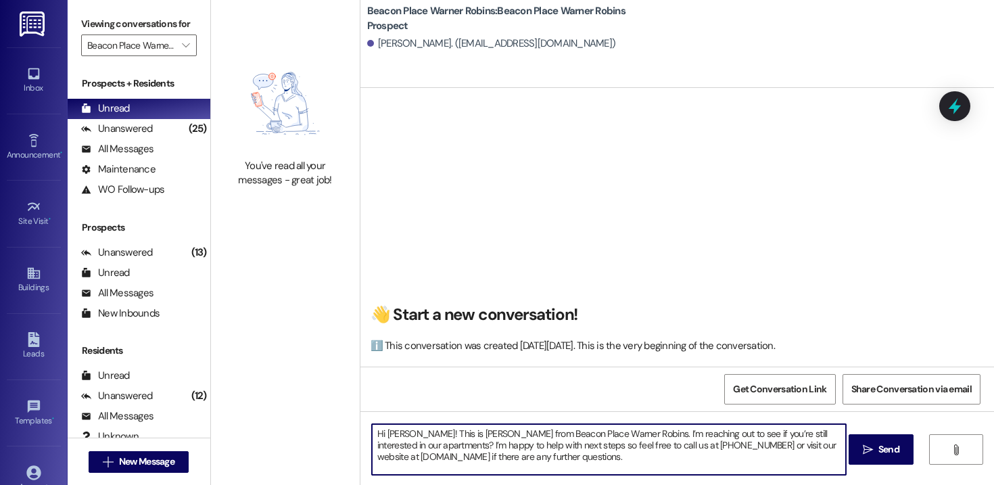
drag, startPoint x: 415, startPoint y: 433, endPoint x: 381, endPoint y: 434, distance: 33.8
click at [381, 434] on textarea "Hi Benjamin! This is Stephanie from Beacon Place Warner Robins. I’m reaching ou…" at bounding box center [609, 449] width 474 height 51
drag, startPoint x: 666, startPoint y: 462, endPoint x: 364, endPoint y: 419, distance: 305.2
click at [364, 419] on div "Hi Rontavious! This is Stephanie from Beacon Place Warner Robins. I’m reaching …" at bounding box center [676, 461] width 633 height 101
click at [714, 465] on textarea "Hi Rontavious! This is Stephanie from Beacon Place Warner Robins. I’m reaching …" at bounding box center [609, 449] width 474 height 51
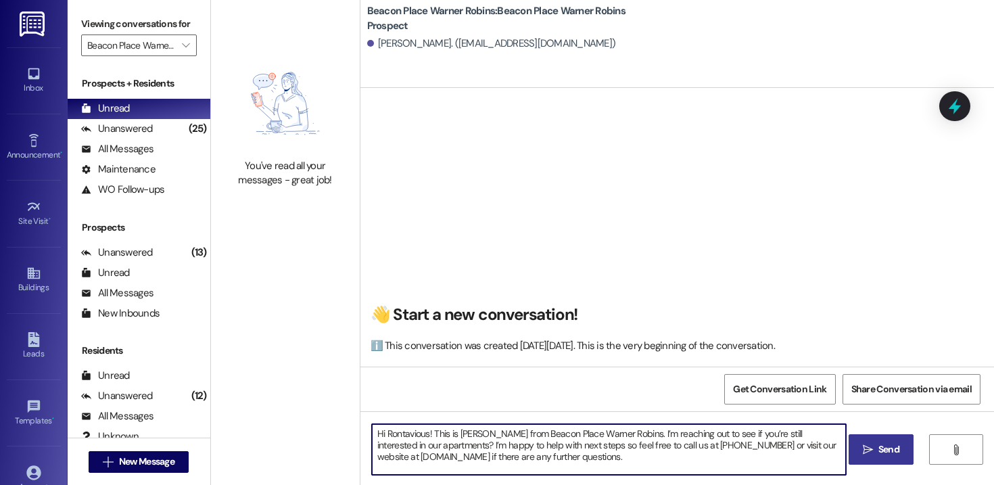
type textarea "Hi Rontavious! This is Stephanie from Beacon Place Warner Robins. I’m reaching …"
click at [881, 452] on span "Send" at bounding box center [888, 449] width 21 height 14
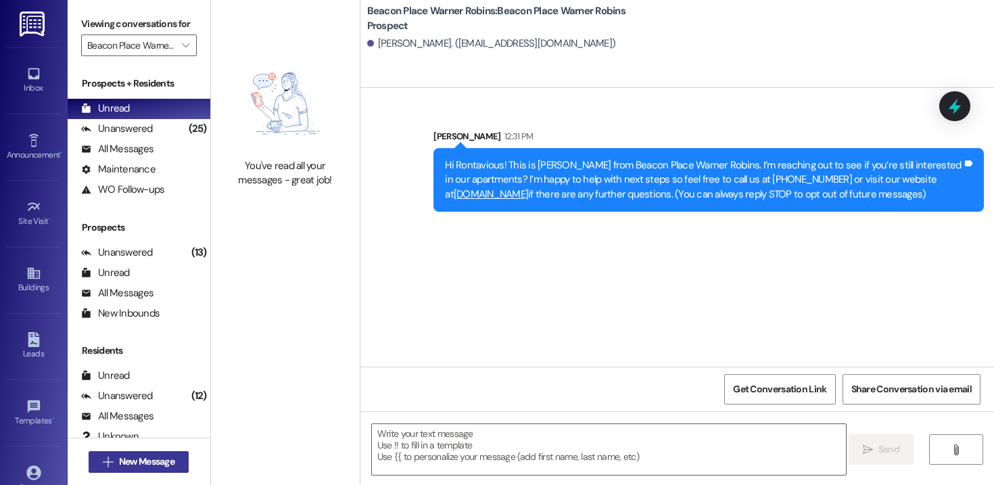
click at [143, 464] on span "New Message" at bounding box center [146, 461] width 55 height 14
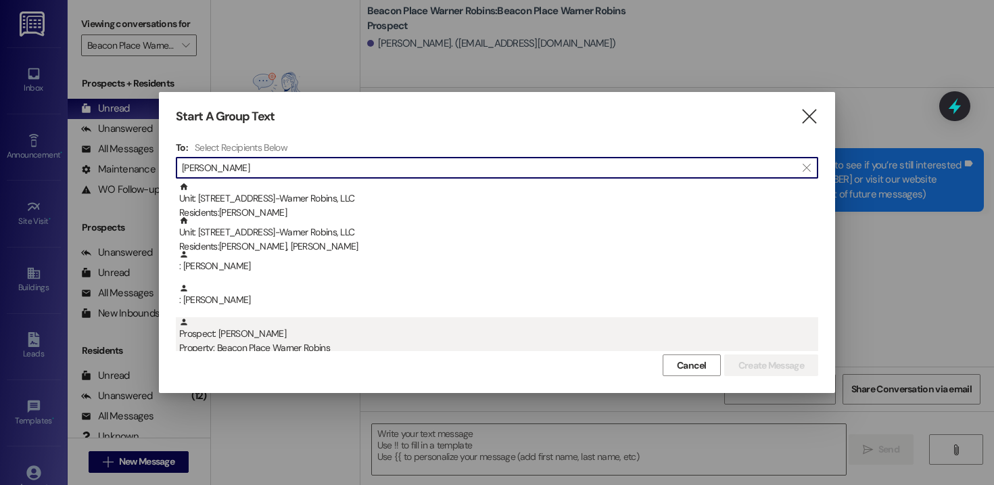
type input "lynn v"
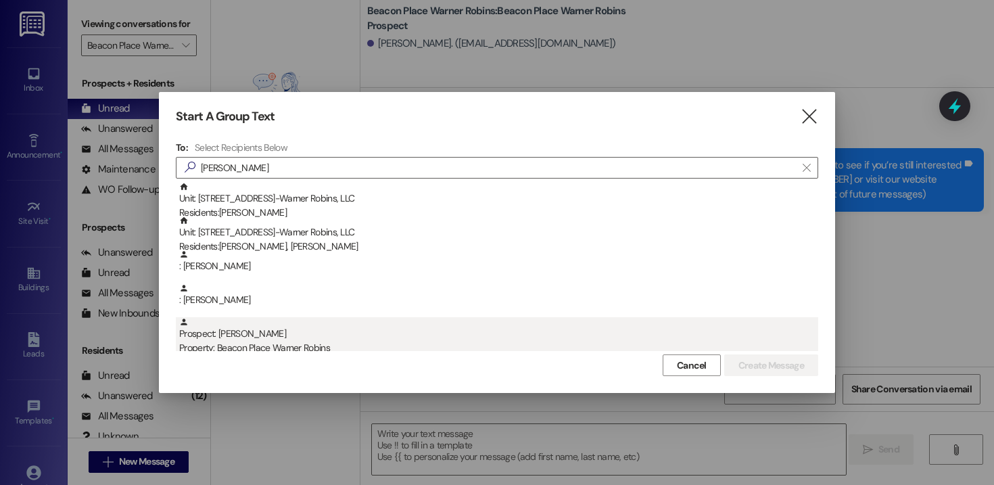
click at [278, 338] on div "Prospect: Lynn Vonder Haar Property: Beacon Place Warner Robins" at bounding box center [498, 336] width 639 height 39
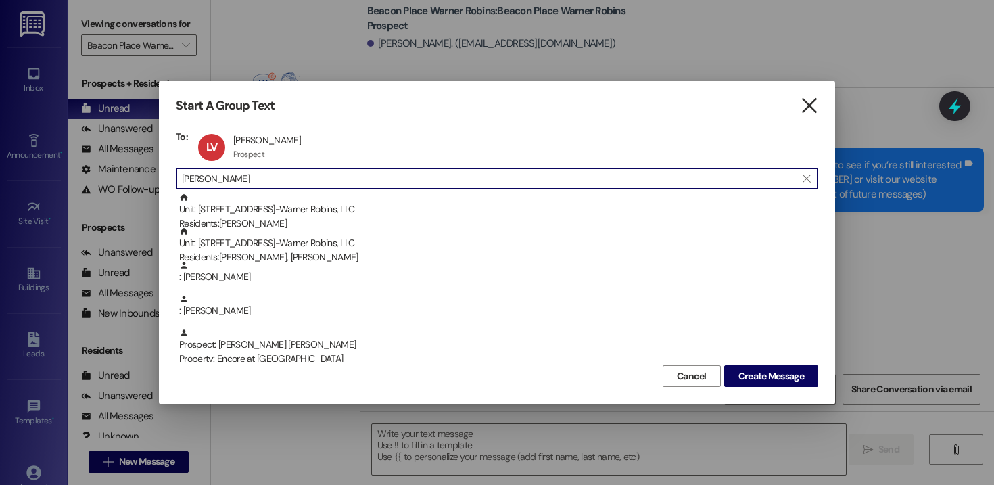
click at [808, 105] on icon "" at bounding box center [809, 106] width 18 height 14
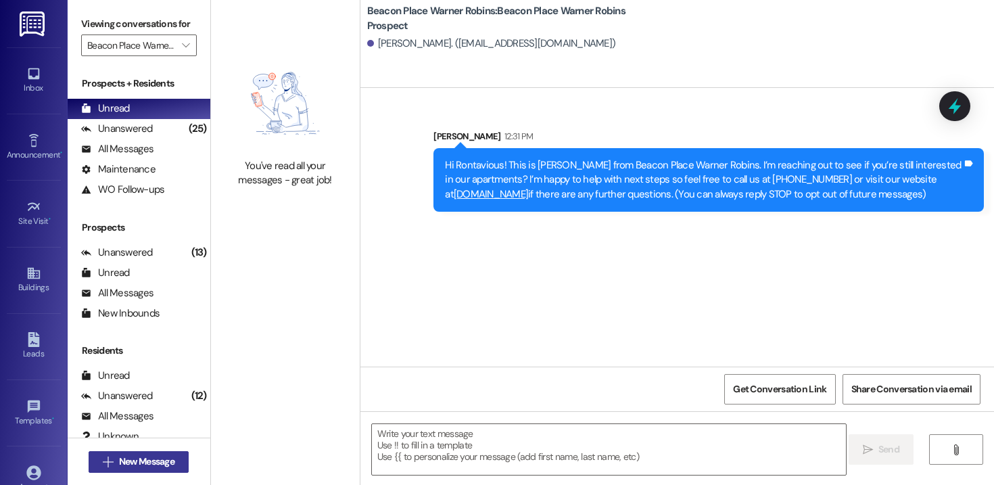
click at [151, 462] on span "New Message" at bounding box center [146, 461] width 55 height 14
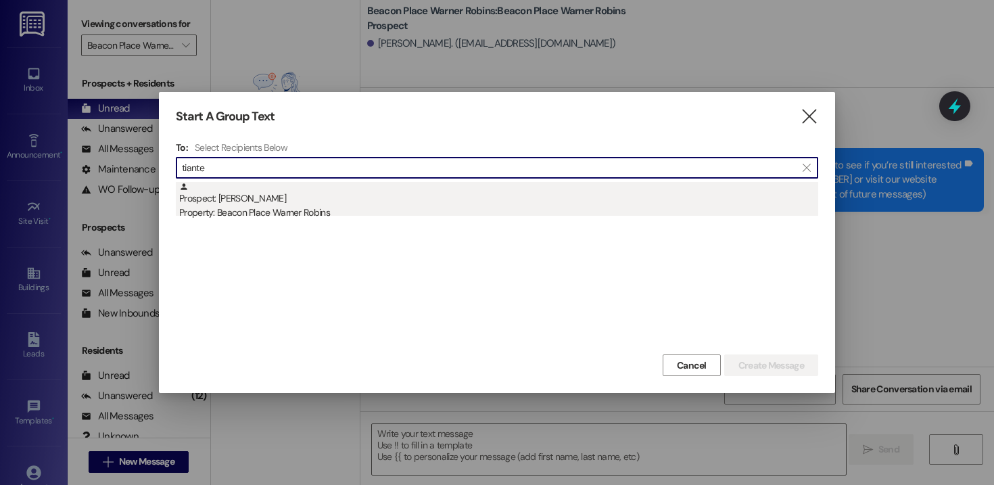
type input "tiante"
click at [298, 208] on div "Property: Beacon Place Warner Robins" at bounding box center [498, 212] width 639 height 14
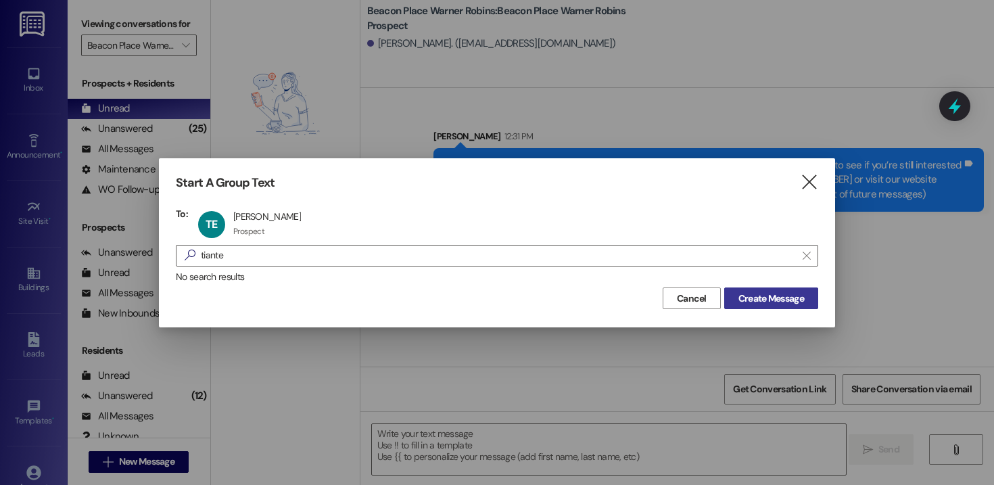
click at [755, 297] on span "Create Message" at bounding box center [771, 298] width 66 height 14
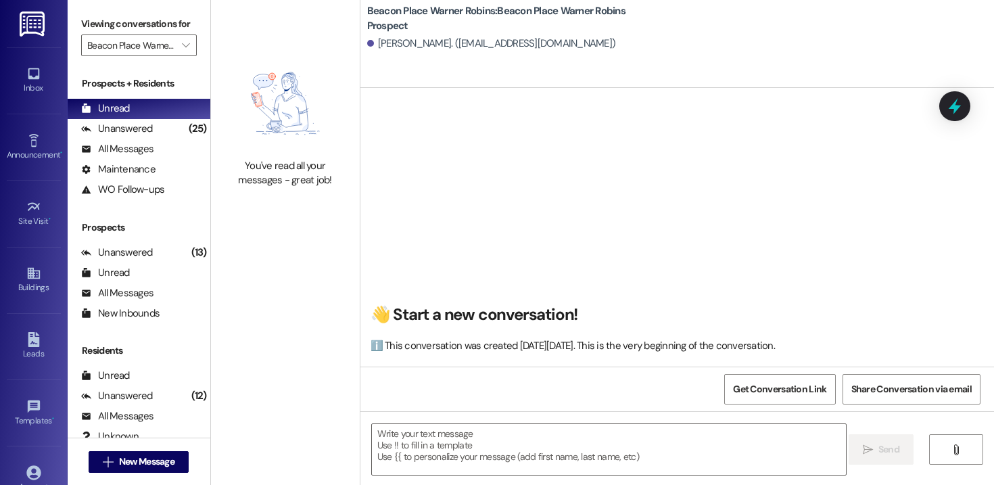
scroll to position [1, 0]
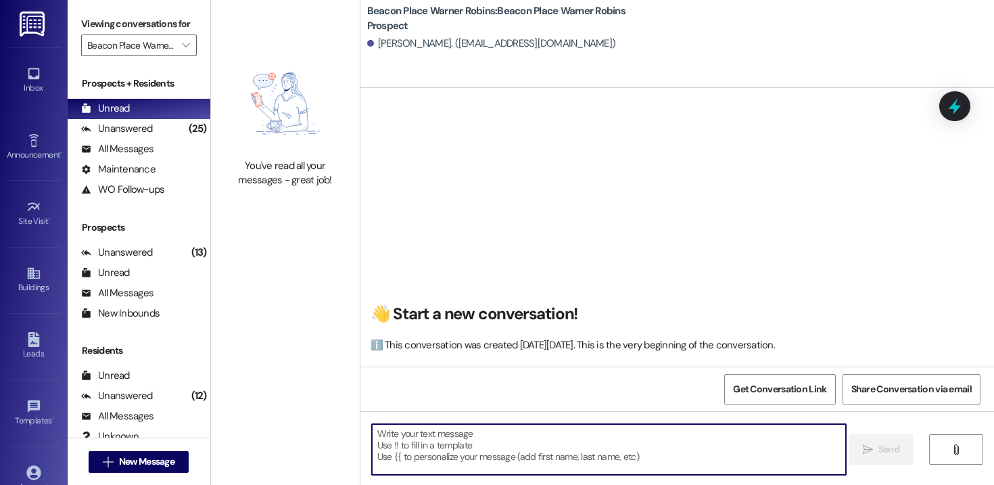
click at [519, 444] on textarea at bounding box center [609, 449] width 474 height 51
paste textarea "Hi Rontavious! This is Stephanie from Beacon Place Warner Robins. I’m reaching …"
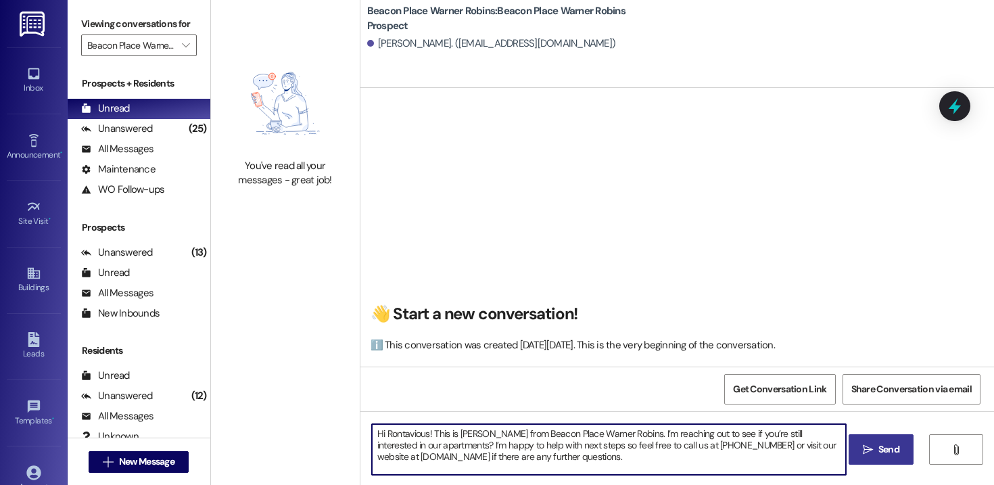
drag, startPoint x: 422, startPoint y: 435, endPoint x: 380, endPoint y: 433, distance: 42.6
click at [380, 433] on textarea "Hi Rontavious! This is Stephanie from Beacon Place Warner Robins. I’m reaching …" at bounding box center [609, 449] width 474 height 51
drag, startPoint x: 688, startPoint y: 456, endPoint x: 189, endPoint y: 417, distance: 501.0
click at [189, 417] on div "Viewing conversations for Beacon Place Warner Robins  Prospects + Residents Un…" at bounding box center [531, 242] width 926 height 485
type textarea "Hi Tiante! This is Stephanie from Beacon Place Warner Robins. I’m reaching out …"
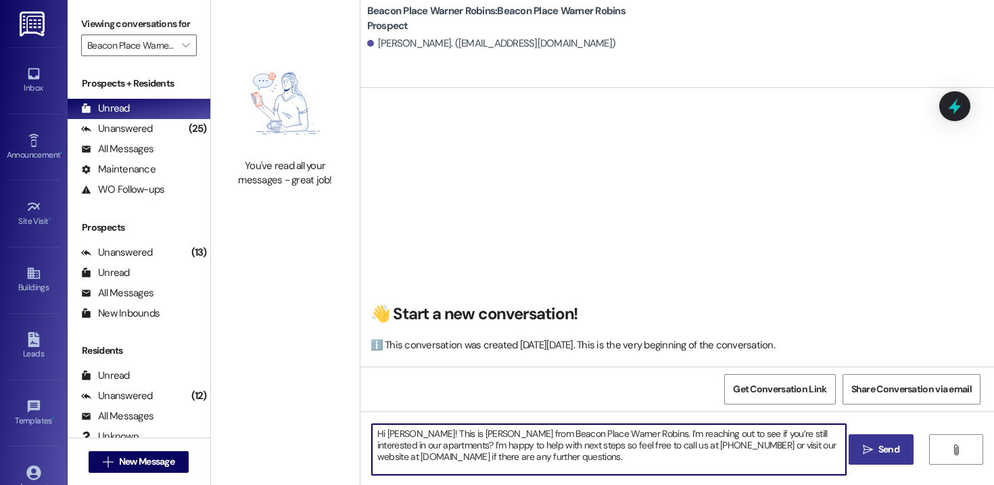
click at [871, 448] on span " Send" at bounding box center [881, 449] width 43 height 14
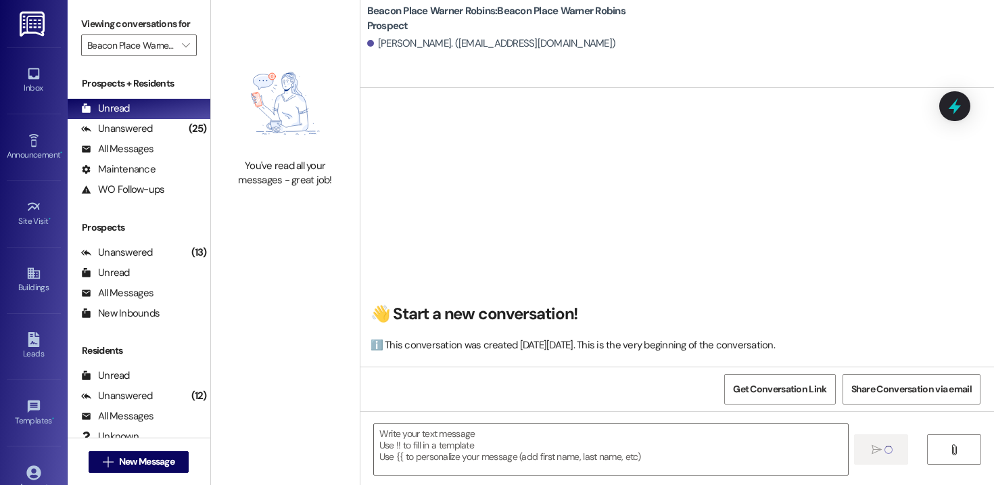
scroll to position [0, 0]
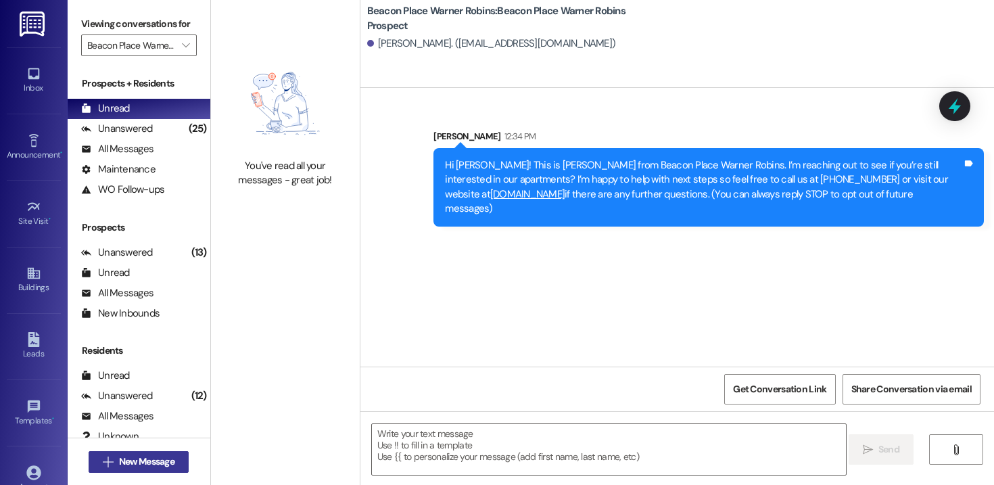
click at [162, 460] on span "New Message" at bounding box center [146, 461] width 55 height 14
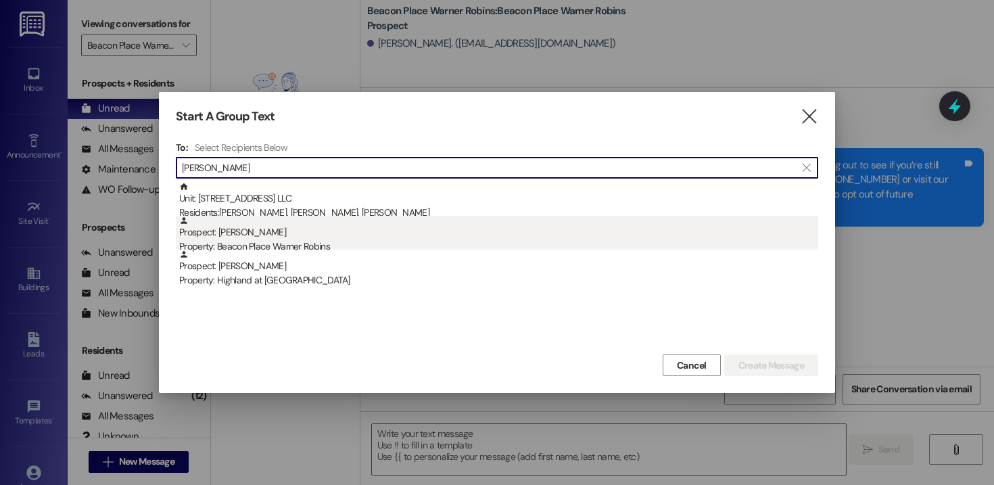
type input "lily s"
click at [290, 236] on div "Prospect: Lily Sullivan Property: Beacon Place Warner Robins" at bounding box center [498, 235] width 639 height 39
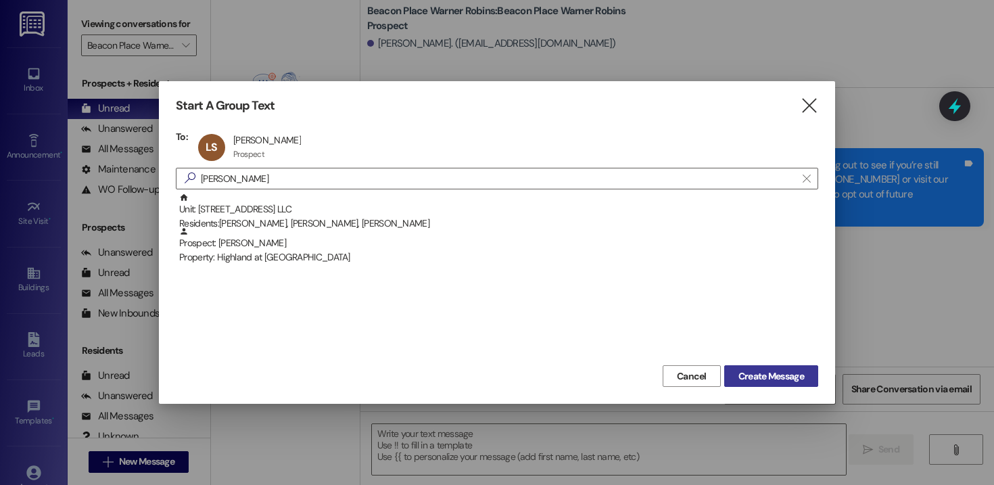
click at [769, 382] on span "Create Message" at bounding box center [771, 376] width 66 height 14
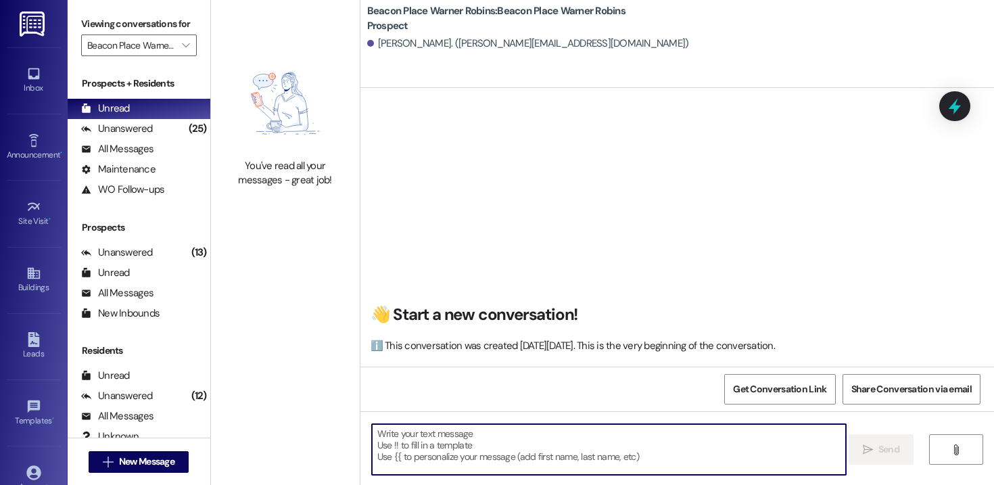
click at [525, 443] on textarea at bounding box center [609, 449] width 474 height 51
paste textarea "Hi Tiante! This is Stephanie from Beacon Place Warner Robins. I’m reaching out …"
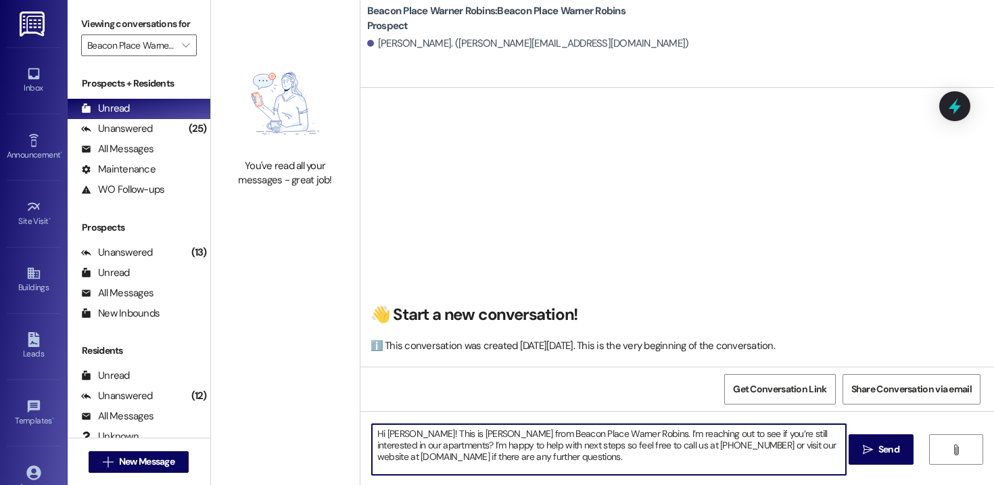
drag, startPoint x: 404, startPoint y: 434, endPoint x: 380, endPoint y: 434, distance: 23.7
click at [380, 434] on textarea "Hi Tiante! This is Stephanie from Beacon Place Warner Robins. I’m reaching out …" at bounding box center [609, 449] width 474 height 51
drag, startPoint x: 680, startPoint y: 462, endPoint x: 320, endPoint y: 418, distance: 363.0
click at [320, 418] on div "You've read all your messages - great job! Beacon Place Warner Robins: Beacon P…" at bounding box center [602, 242] width 783 height 485
type textarea "Hi Lily! This is Stephanie from Beacon Place Warner Robins. I’m reaching out to…"
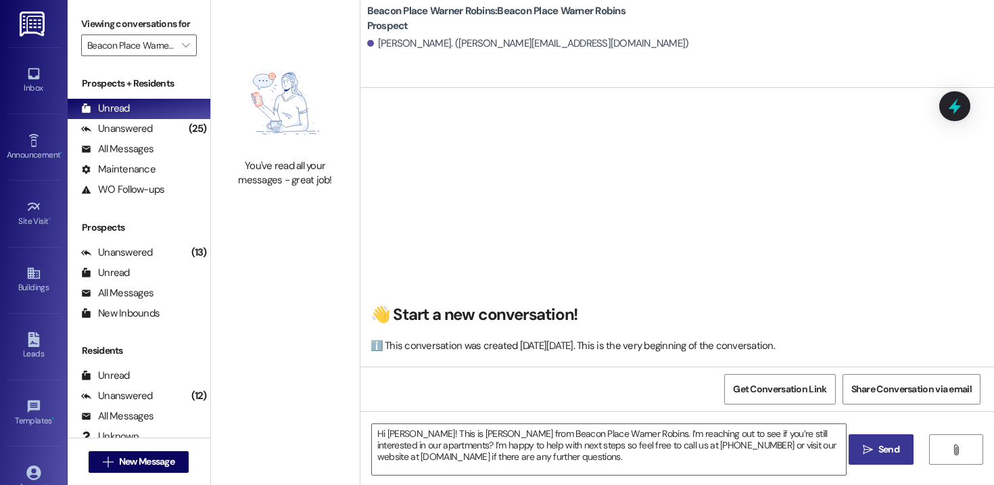
click at [875, 447] on span "Send" at bounding box center [888, 449] width 26 height 14
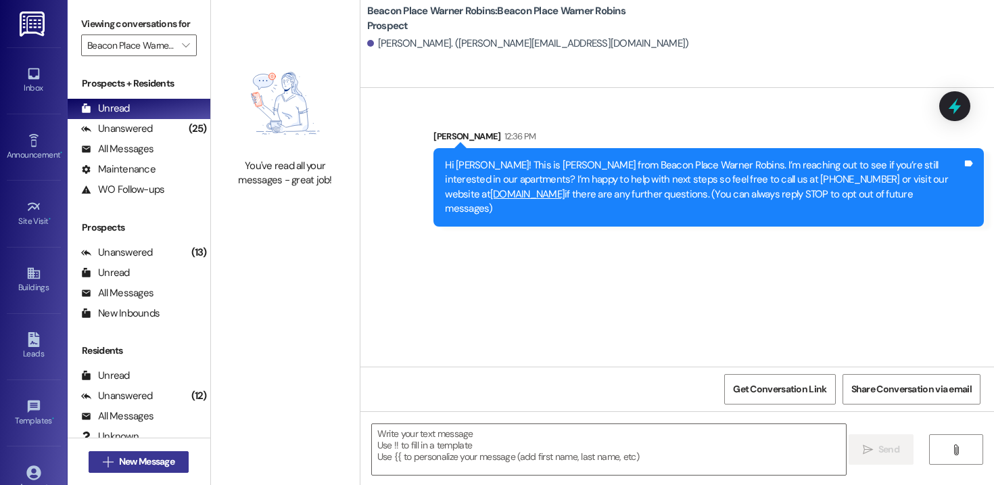
click at [152, 468] on span "New Message" at bounding box center [146, 461] width 55 height 14
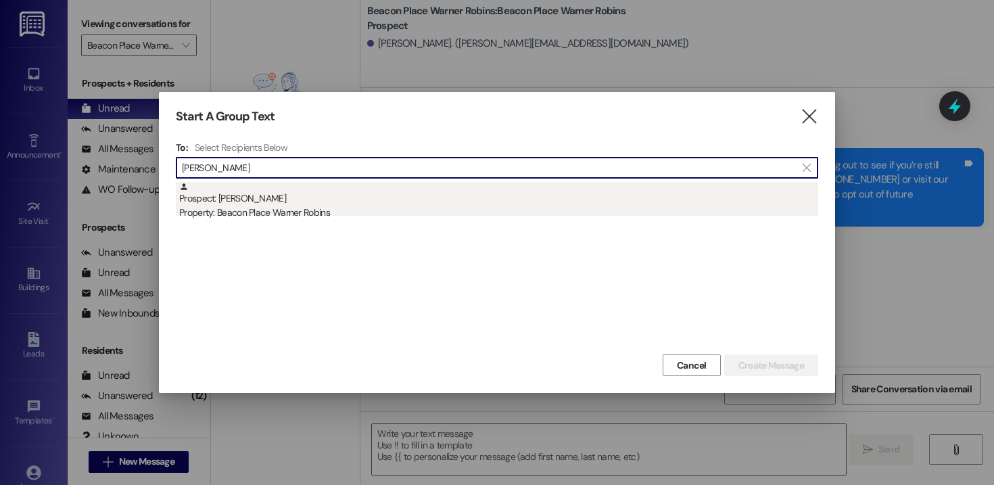
type input "shelly"
click at [296, 208] on div "Property: Beacon Place Warner Robins" at bounding box center [498, 212] width 639 height 14
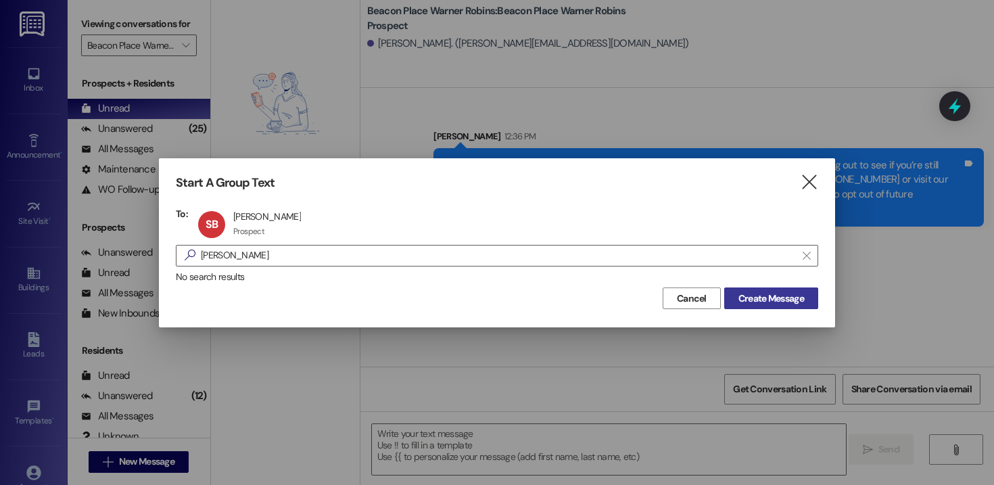
click at [766, 296] on span "Create Message" at bounding box center [771, 298] width 66 height 14
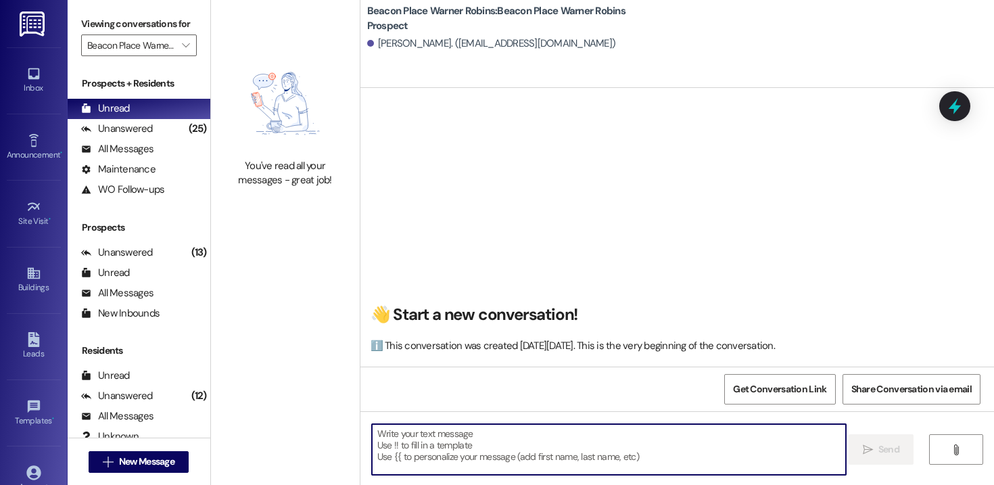
click at [445, 439] on textarea at bounding box center [609, 449] width 474 height 51
paste textarea "Hi Lily! This is Stephanie from Beacon Place Warner Robins. I’m reaching out to…"
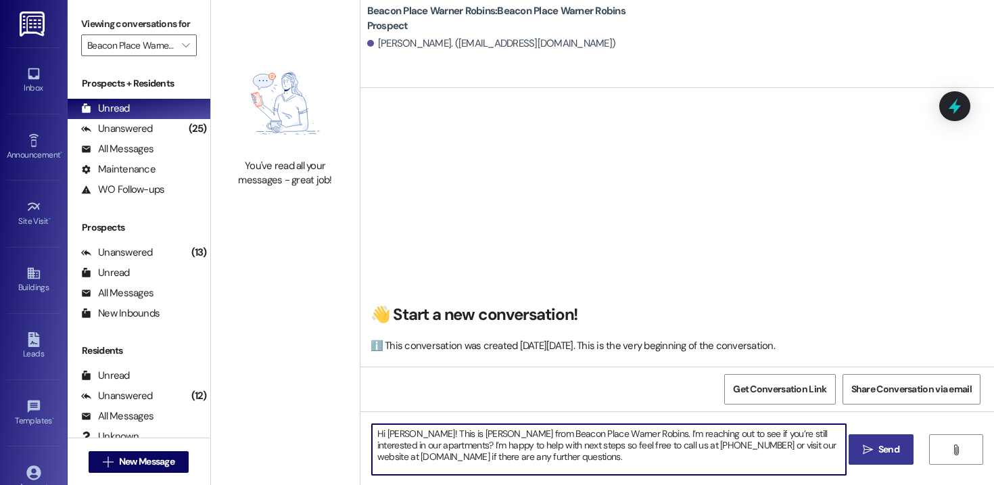
drag, startPoint x: 392, startPoint y: 435, endPoint x: 379, endPoint y: 435, distance: 12.8
click at [379, 435] on textarea "Hi Lily! This is Stephanie from Beacon Place Warner Robins. I’m reaching out to…" at bounding box center [609, 449] width 474 height 51
drag, startPoint x: 665, startPoint y: 464, endPoint x: 306, endPoint y: 418, distance: 361.8
click at [306, 418] on div "You've read all your messages - great job! Beacon Place Warner Robins: Beacon P…" at bounding box center [602, 242] width 783 height 485
type textarea "Hi Shelly! This is Stephanie from Beacon Place Warner Robins. I’m reaching out …"
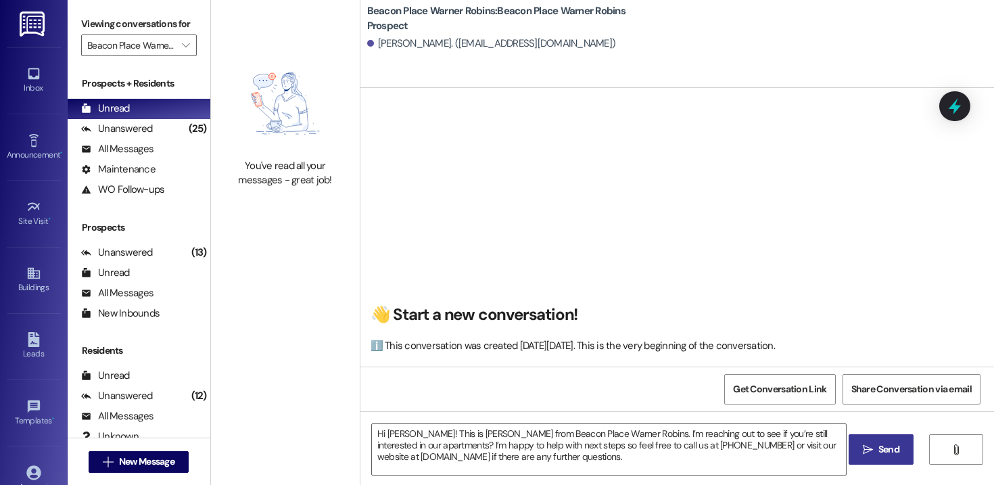
click at [882, 454] on span "Send" at bounding box center [888, 449] width 21 height 14
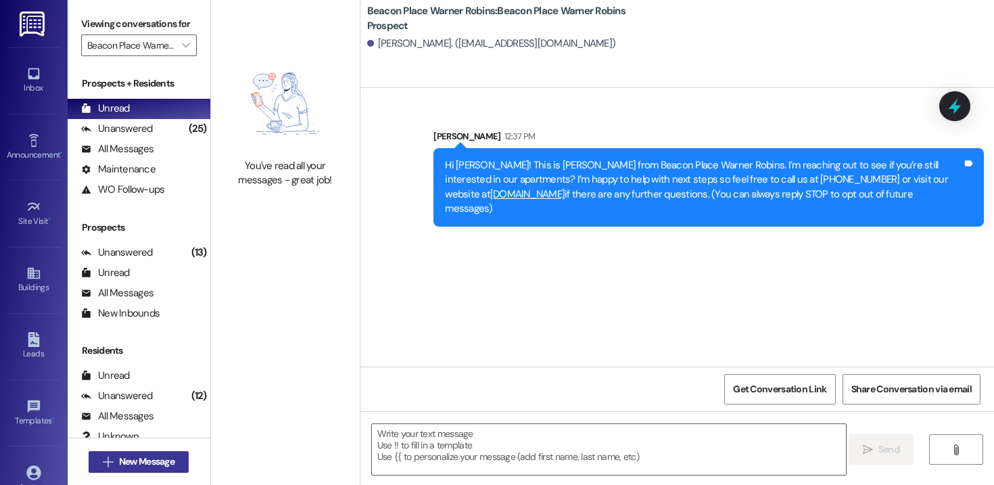
click at [160, 464] on span "New Message" at bounding box center [146, 461] width 55 height 14
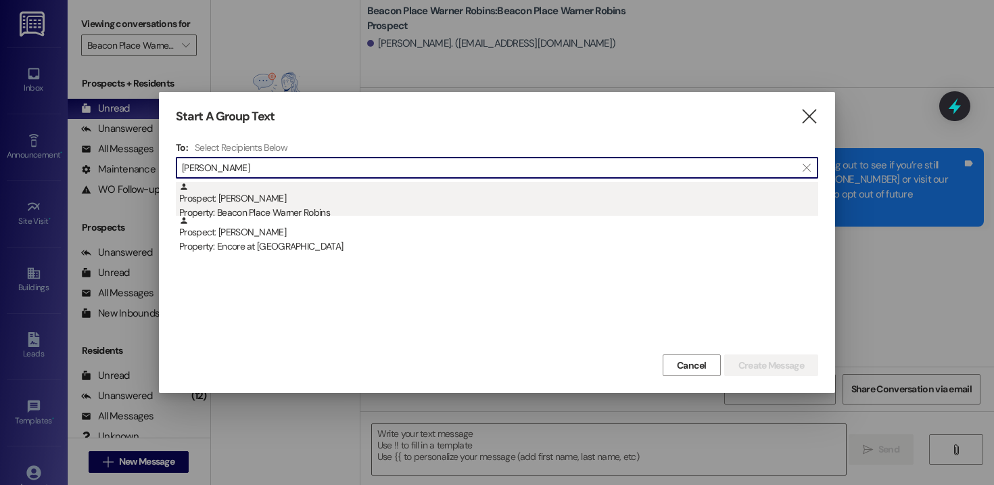
type input "michaela"
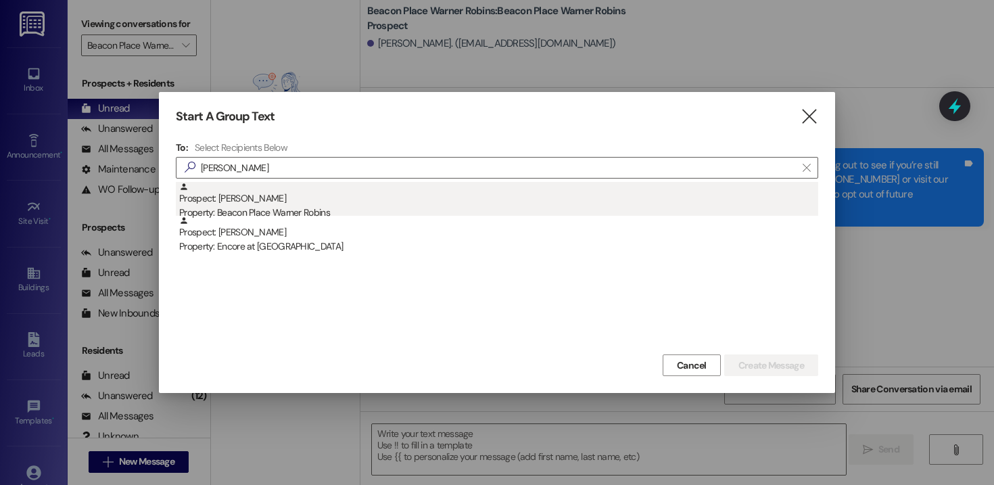
click at [322, 201] on div "Prospect: Michaela Brown Property: Beacon Place Warner Robins" at bounding box center [498, 201] width 639 height 39
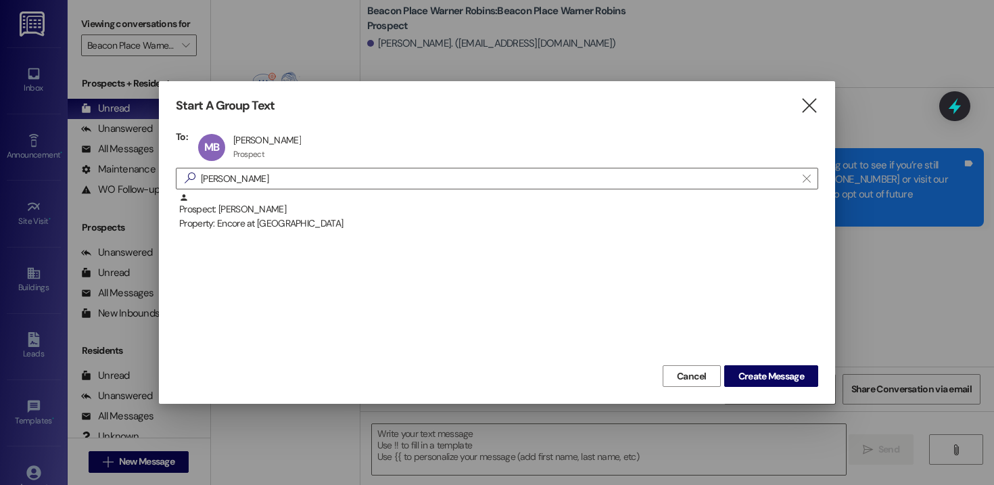
click at [755, 362] on div "Cancel Create Message" at bounding box center [497, 374] width 642 height 25
click at [755, 367] on button "Create Message" at bounding box center [771, 376] width 94 height 22
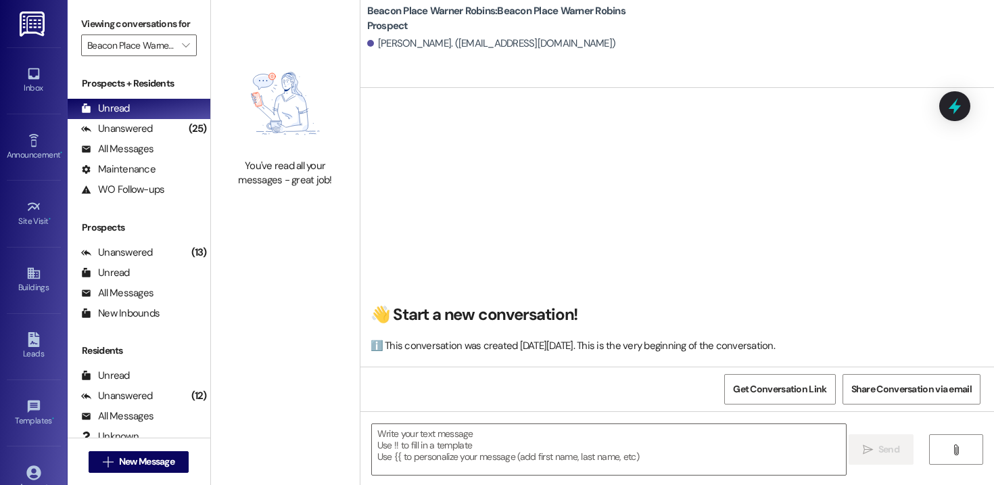
click at [554, 436] on textarea at bounding box center [609, 449] width 474 height 51
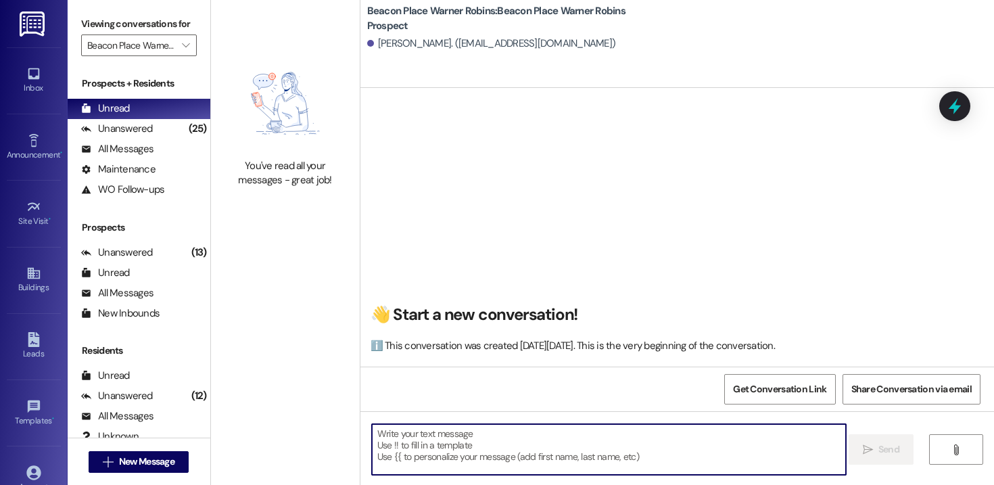
paste textarea "Hi Shelly! This is Stephanie from Beacon Place Warner Robins. I’m reaching out …"
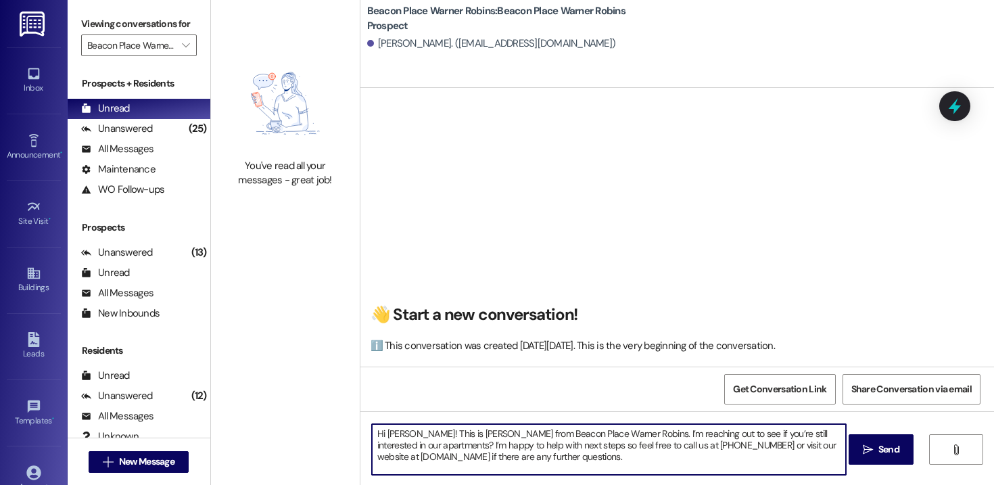
drag, startPoint x: 401, startPoint y: 434, endPoint x: 379, endPoint y: 435, distance: 22.3
click at [379, 435] on textarea "Hi Shelly! This is Stephanie from Beacon Place Warner Robins. I’m reaching out …" at bounding box center [609, 449] width 474 height 51
drag, startPoint x: 661, startPoint y: 459, endPoint x: 278, endPoint y: 413, distance: 386.0
click at [278, 413] on div "You've read all your messages - great job! Beacon Place Warner Robins: Beacon P…" at bounding box center [602, 242] width 783 height 485
type textarea "Hi Michaela! This is Stephanie from Beacon Place Warner Robins. I’m reaching ou…"
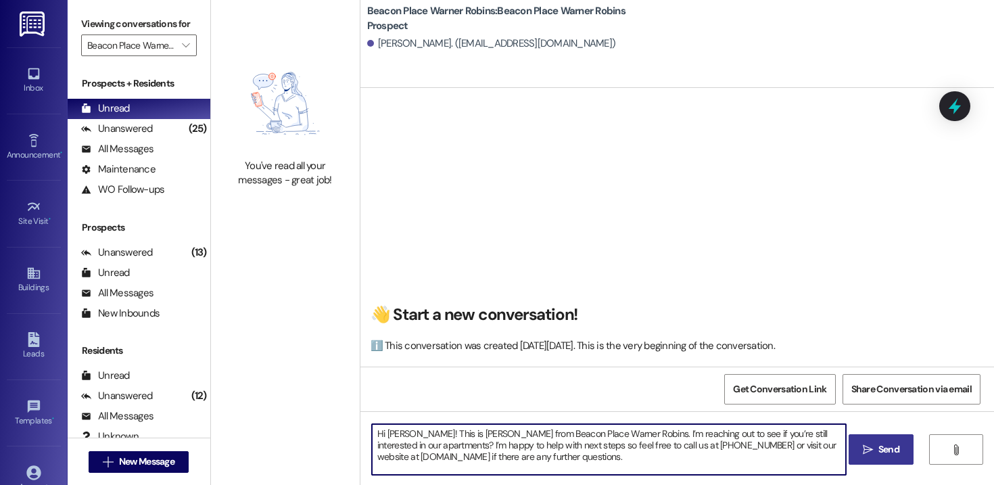
click at [873, 449] on span " Send" at bounding box center [881, 449] width 43 height 14
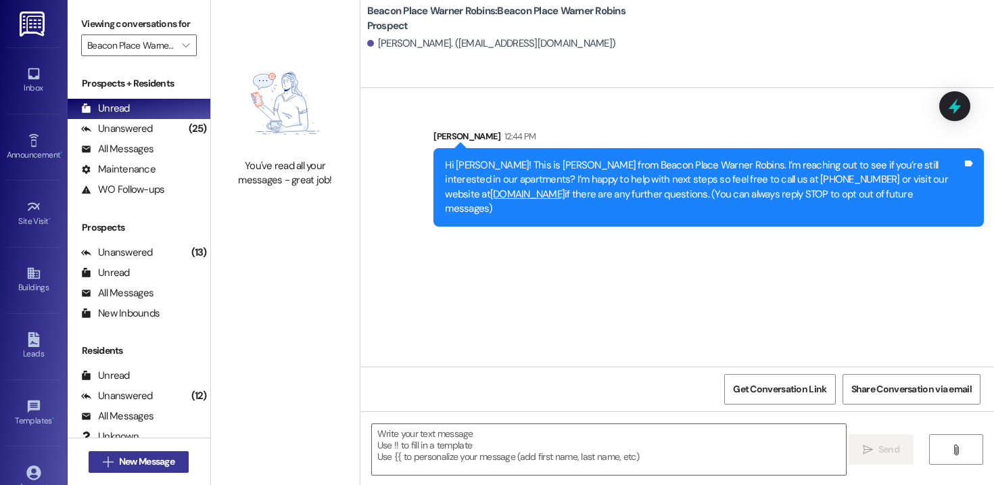
click at [151, 460] on span "New Message" at bounding box center [146, 461] width 55 height 14
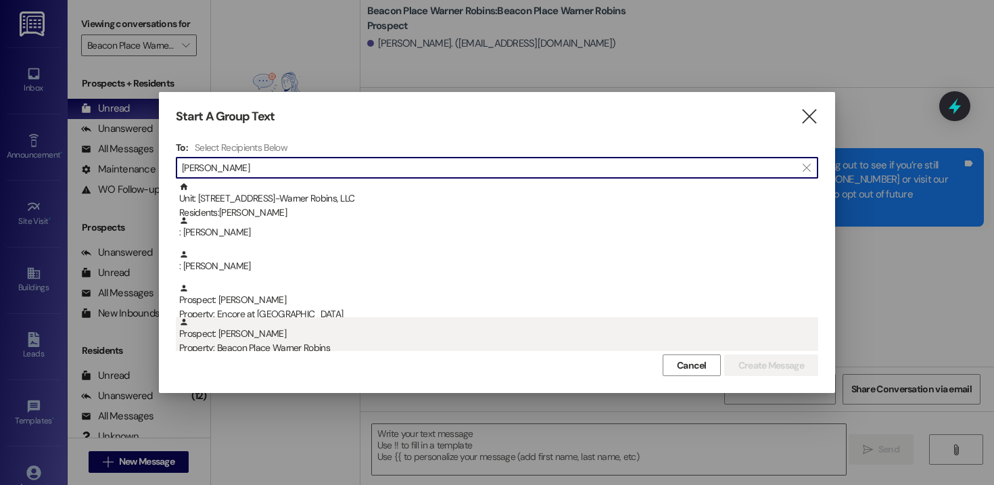
type input "aaliyah"
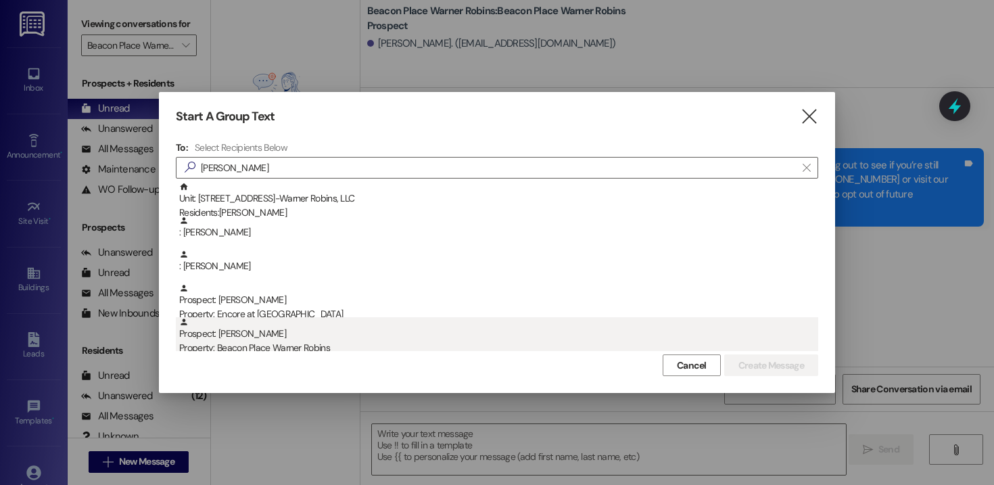
click at [245, 345] on div "Property: Beacon Place Warner Robins" at bounding box center [498, 348] width 639 height 14
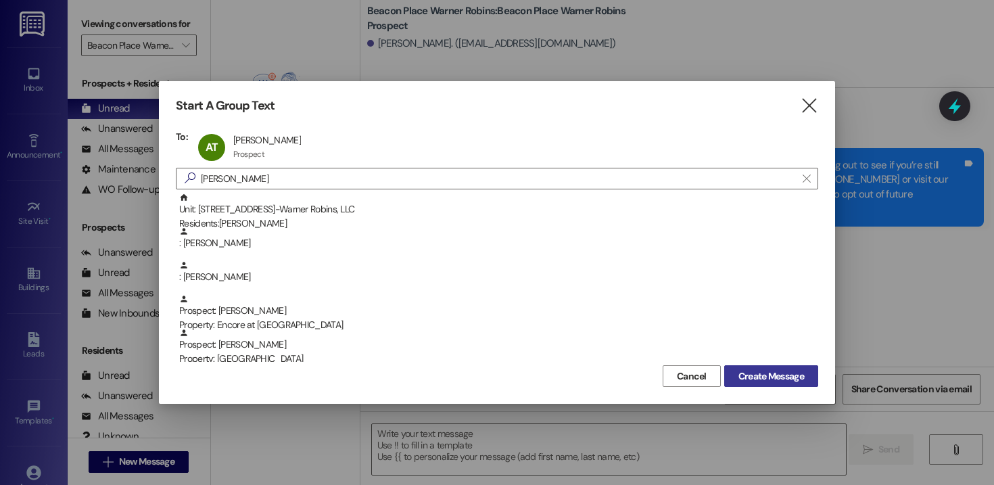
click at [754, 376] on span "Create Message" at bounding box center [771, 376] width 66 height 14
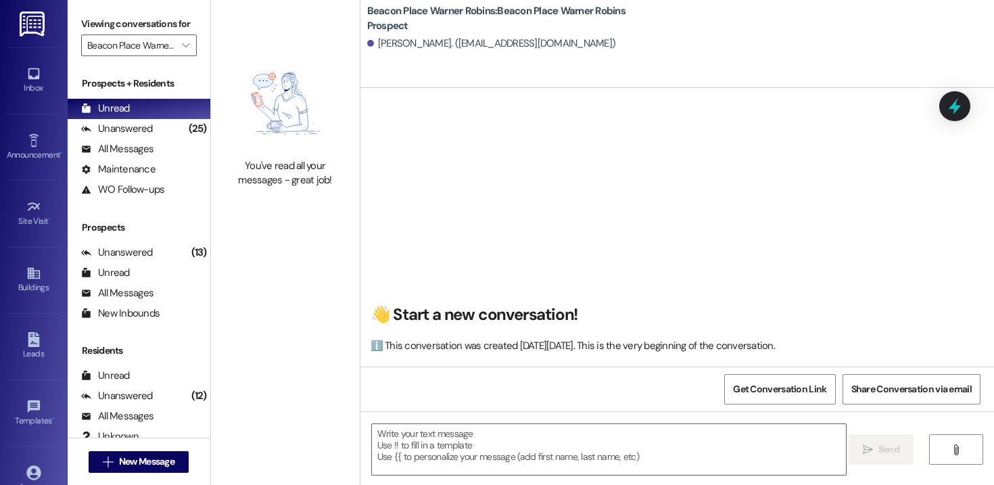
scroll to position [1, 0]
click at [471, 443] on textarea at bounding box center [609, 449] width 474 height 51
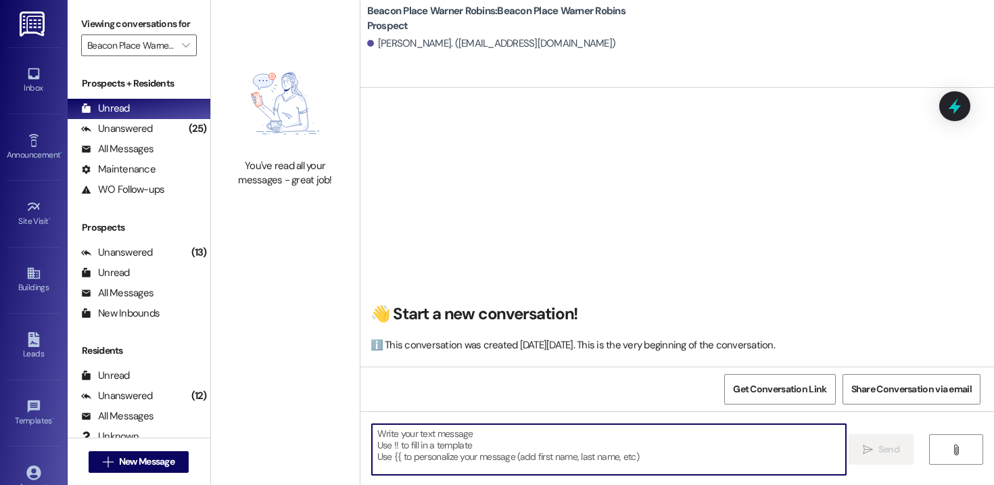
paste textarea "Hi Michaela! This is Stephanie from Beacon Place Warner Robins. I’m reaching ou…"
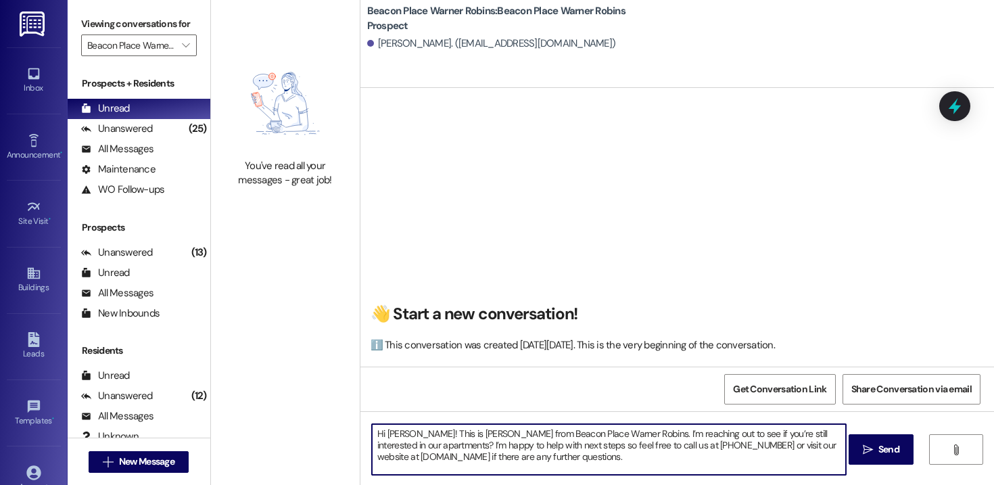
drag, startPoint x: 414, startPoint y: 436, endPoint x: 381, endPoint y: 435, distance: 33.1
click at [381, 435] on textarea "Hi Michaela! This is Stephanie from Beacon Place Warner Robins. I’m reaching ou…" at bounding box center [609, 449] width 474 height 51
drag, startPoint x: 682, startPoint y: 466, endPoint x: 310, endPoint y: 401, distance: 377.9
click at [310, 401] on div "You've read all your messages - great job! Beacon Place Warner Robins: Beacon P…" at bounding box center [602, 242] width 783 height 485
type textarea "Hi Aaliyah! This is Stephanie from Beacon Place Warner Robins. I’m reaching out…"
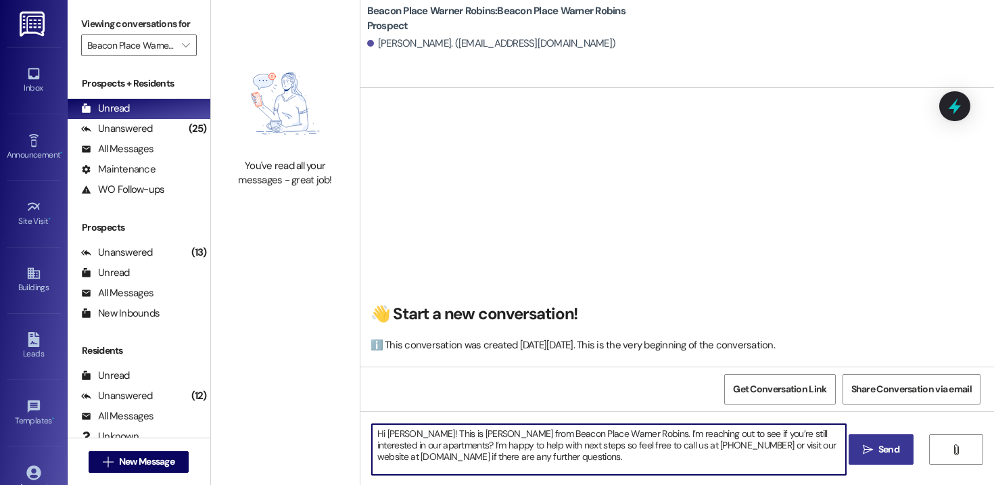
click at [881, 440] on button " Send" at bounding box center [881, 449] width 66 height 30
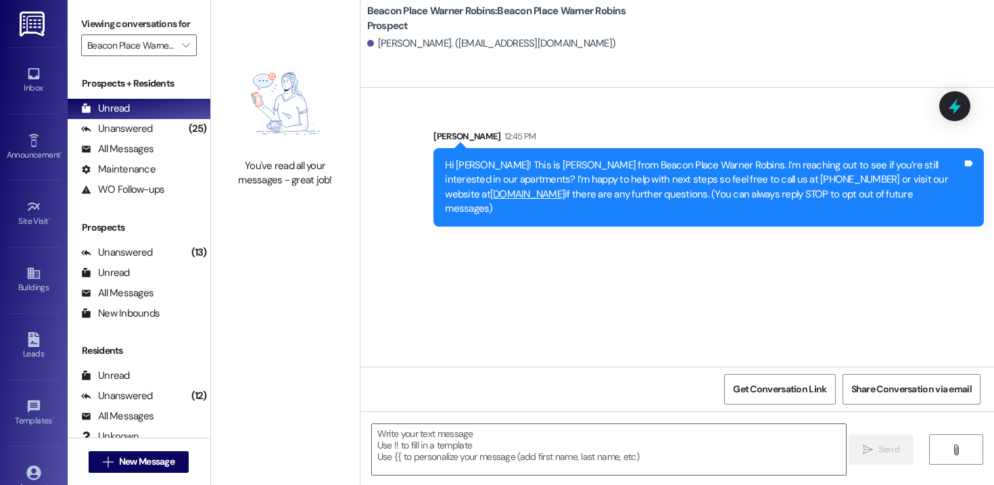
scroll to position [0, 0]
